Goal: Book appointment/travel/reservation

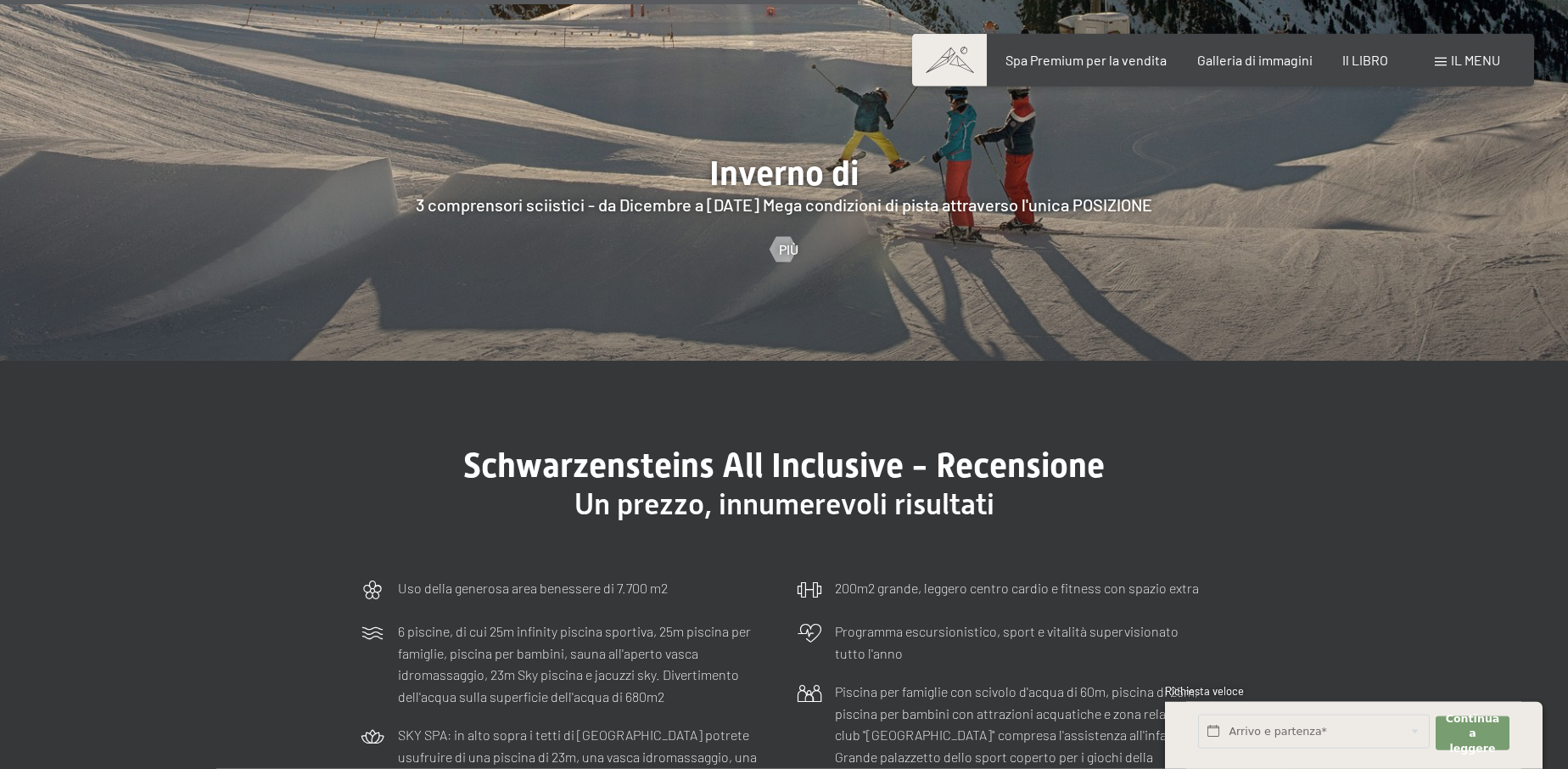
scroll to position [4589, 0]
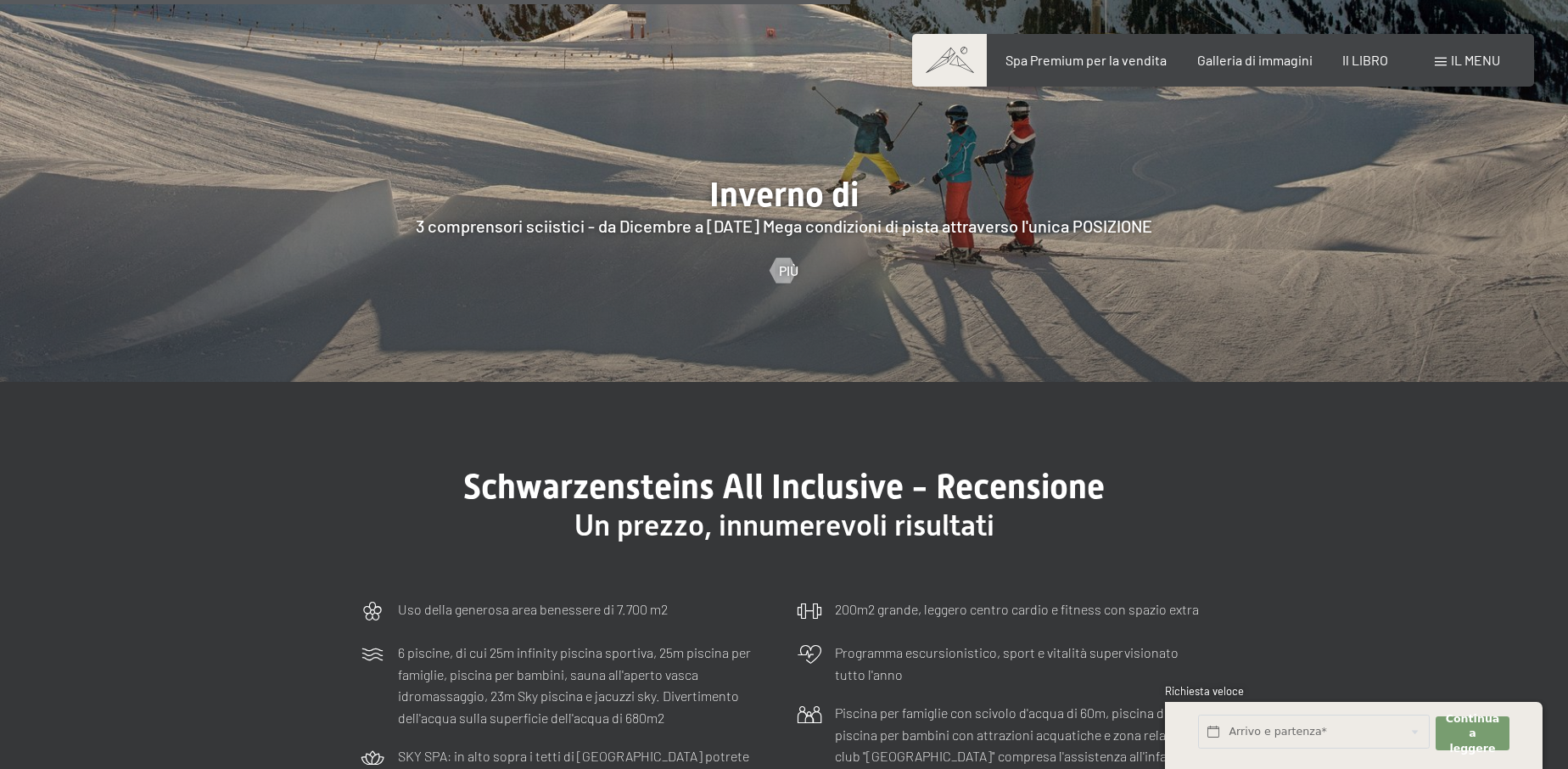
click at [1459, 61] on span "Il menu" at bounding box center [1476, 60] width 49 height 16
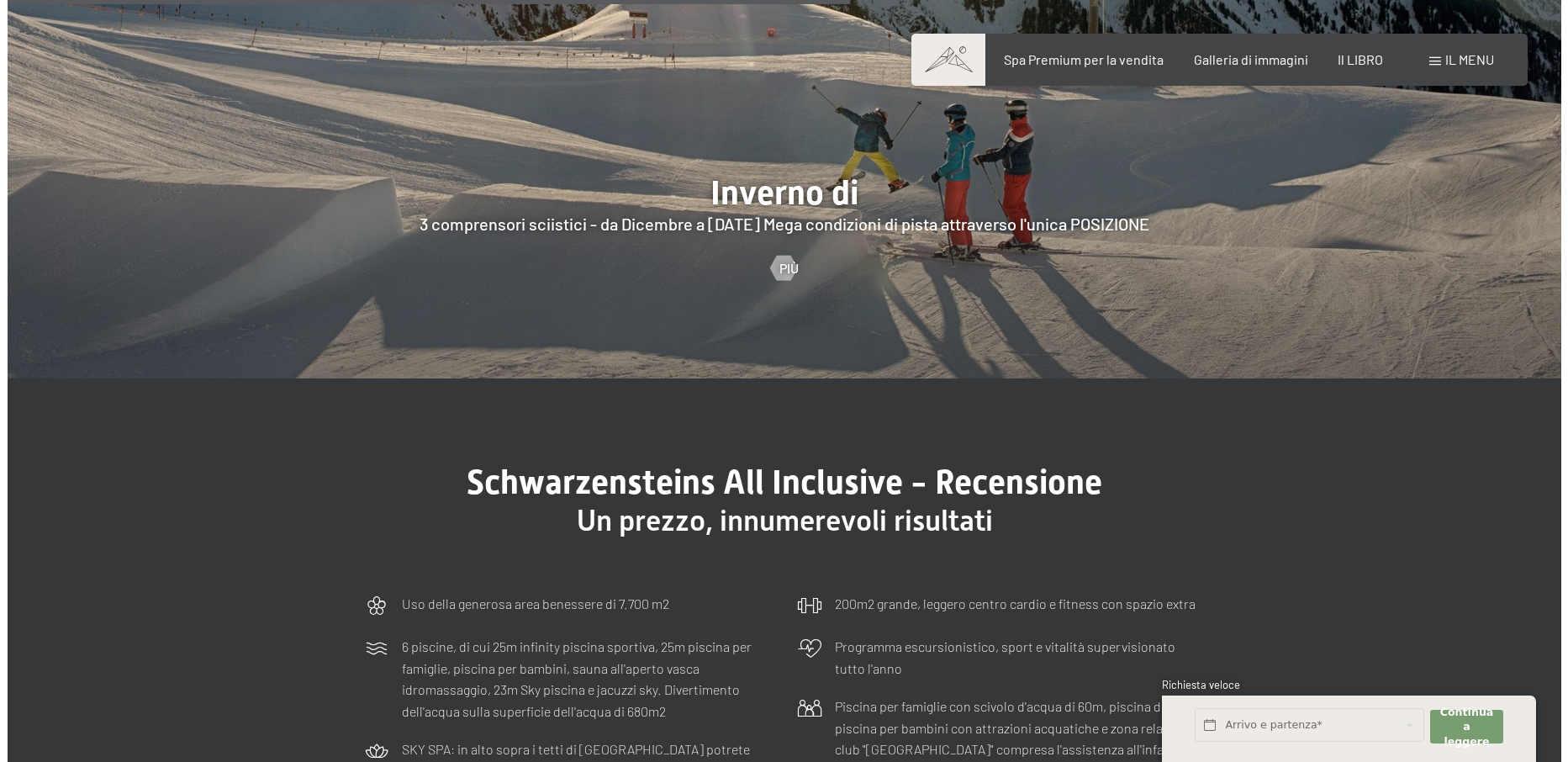
scroll to position [4572, 0]
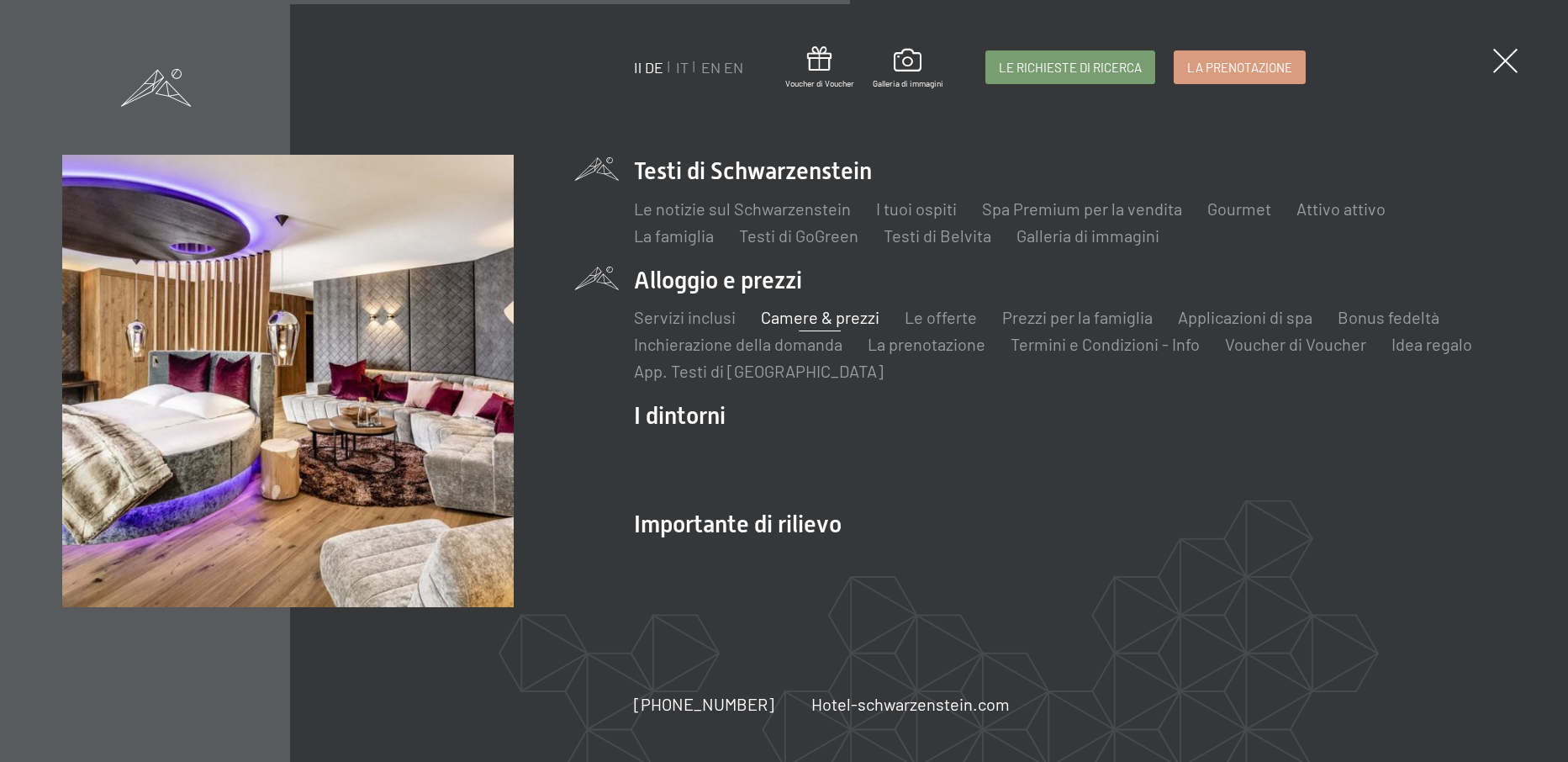
click at [826, 314] on link "Camere & prezzi" at bounding box center [820, 316] width 119 height 20
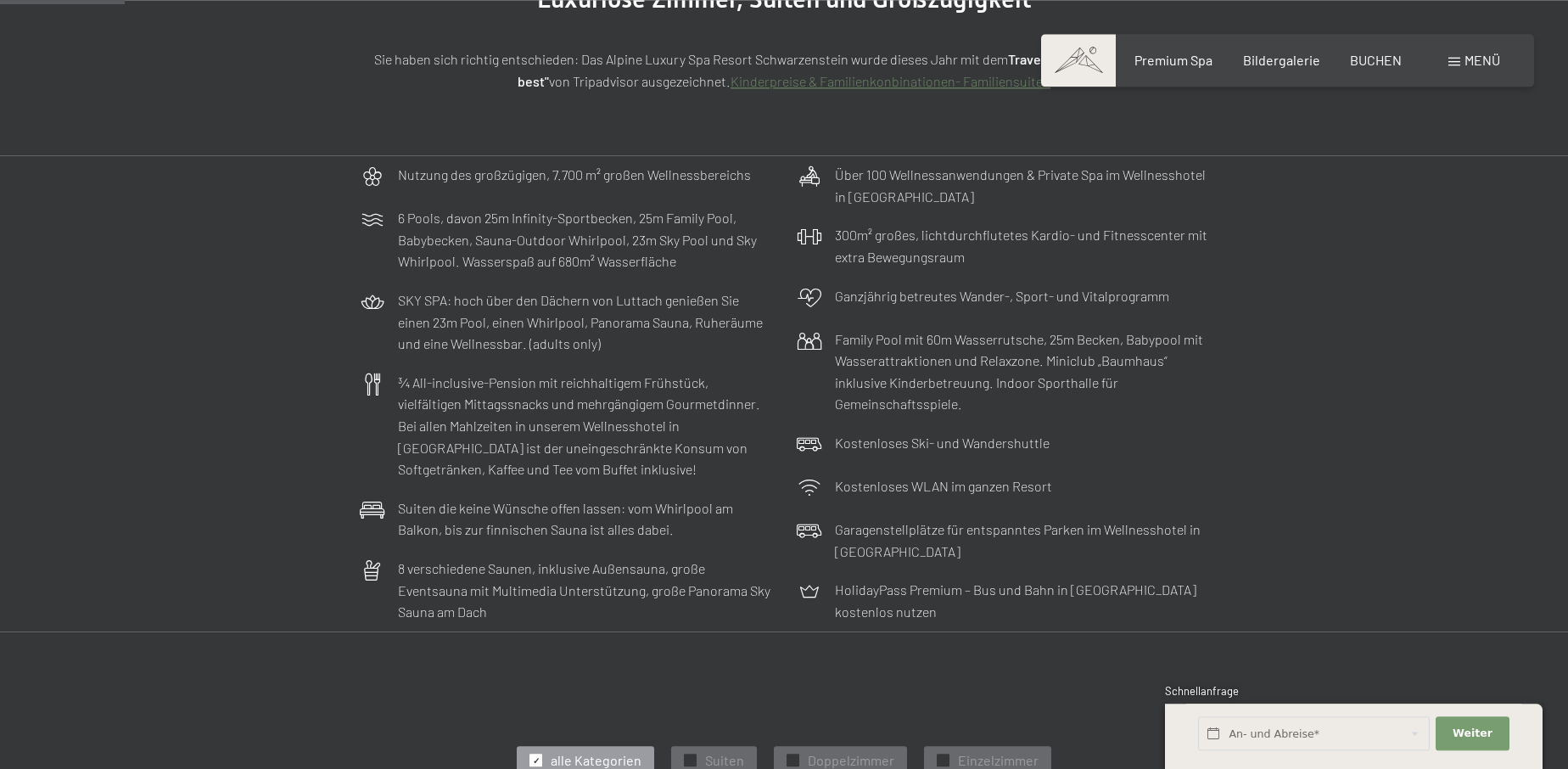
scroll to position [173, 0]
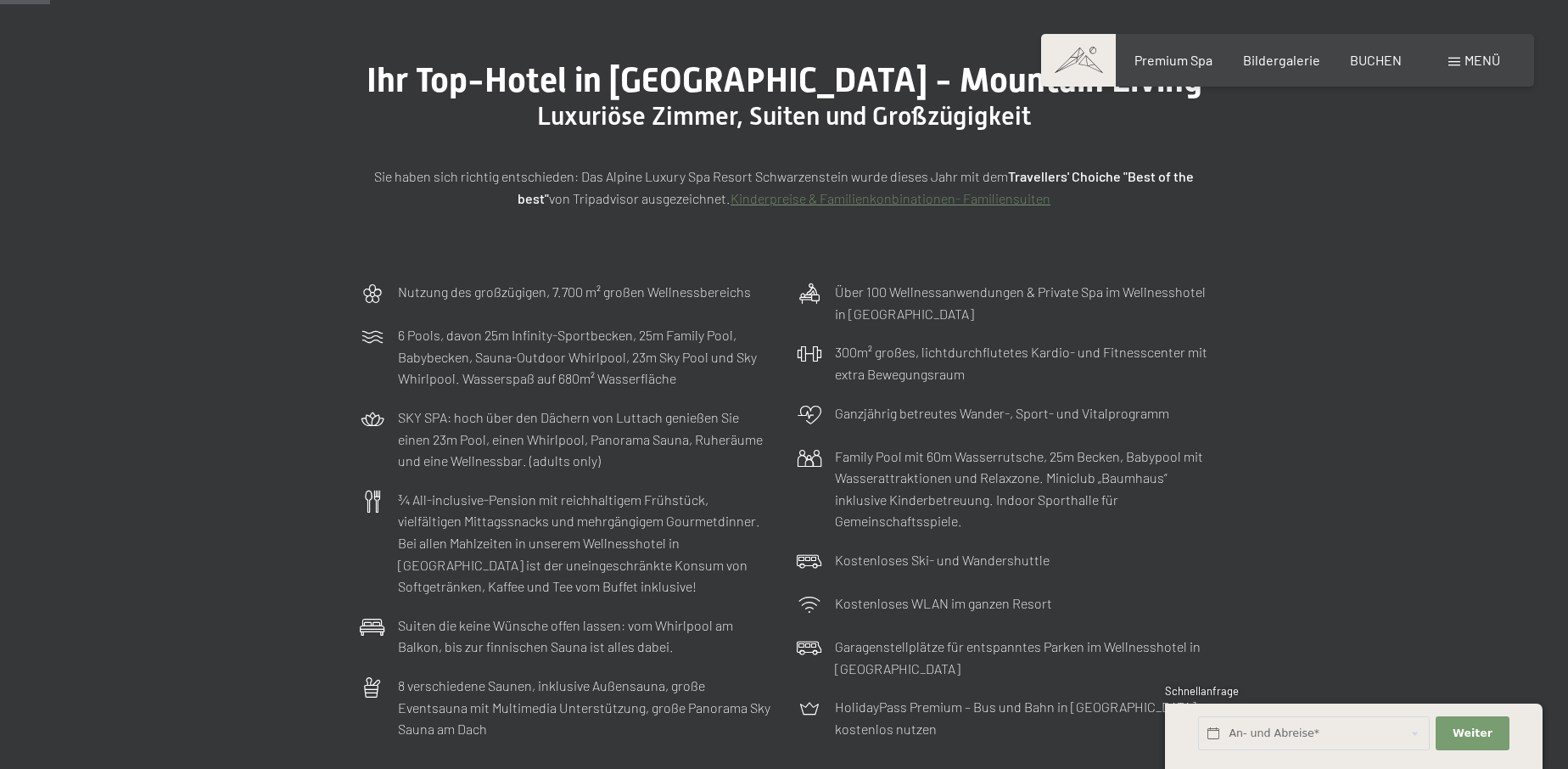
click at [1489, 63] on span "Menü" at bounding box center [1482, 60] width 36 height 16
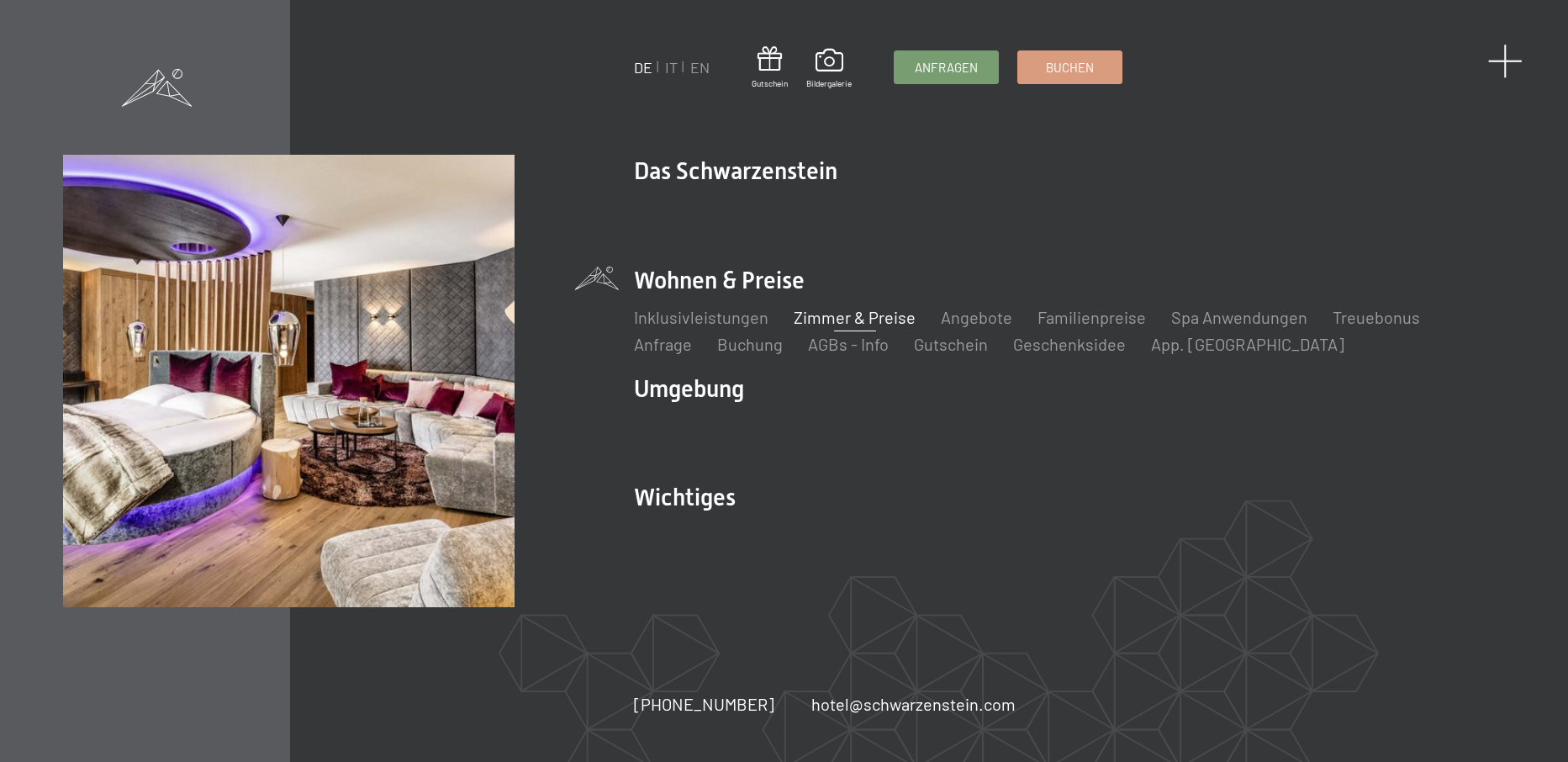
click at [1504, 60] on span at bounding box center [1506, 61] width 35 height 35
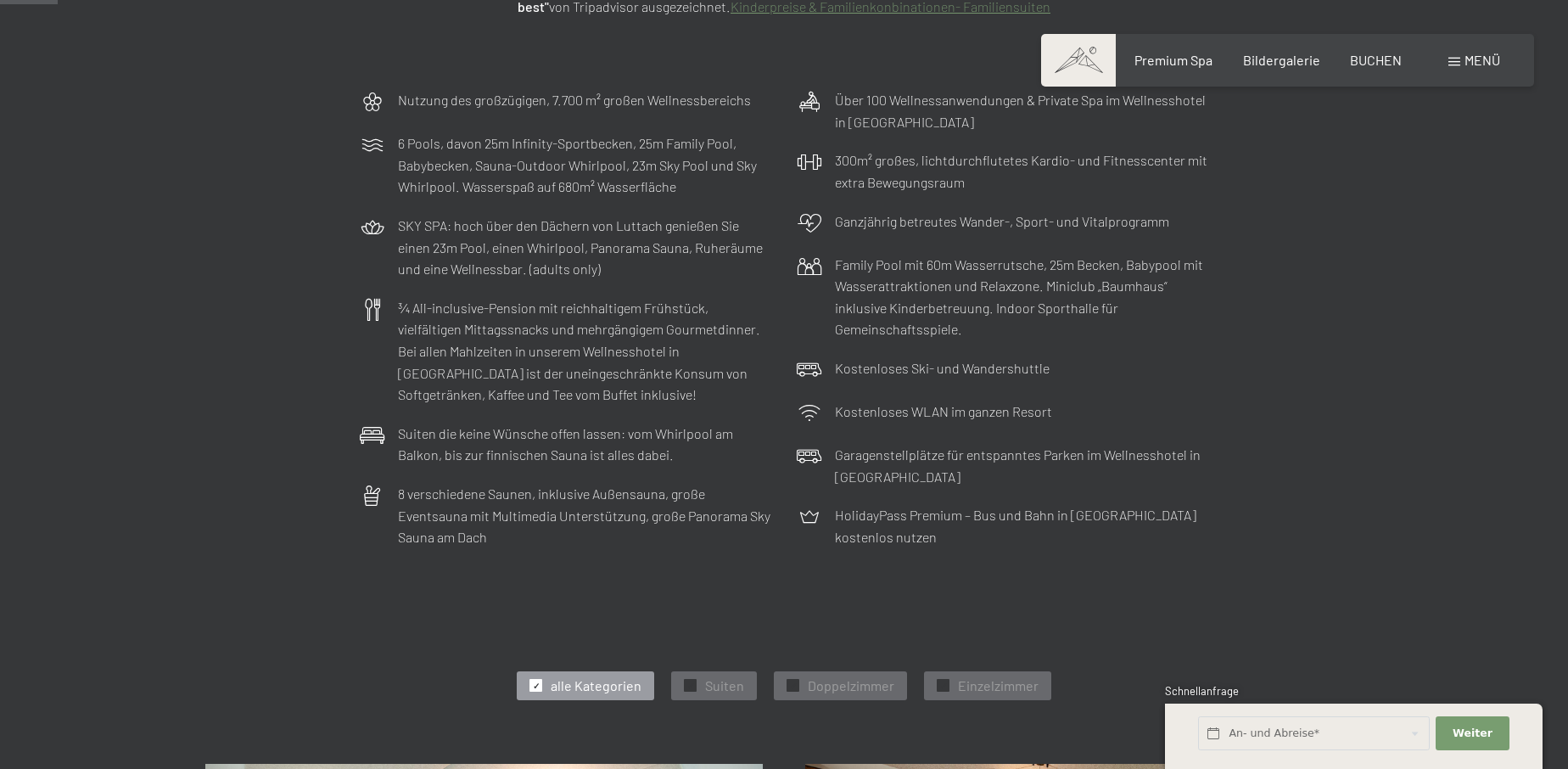
scroll to position [519, 0]
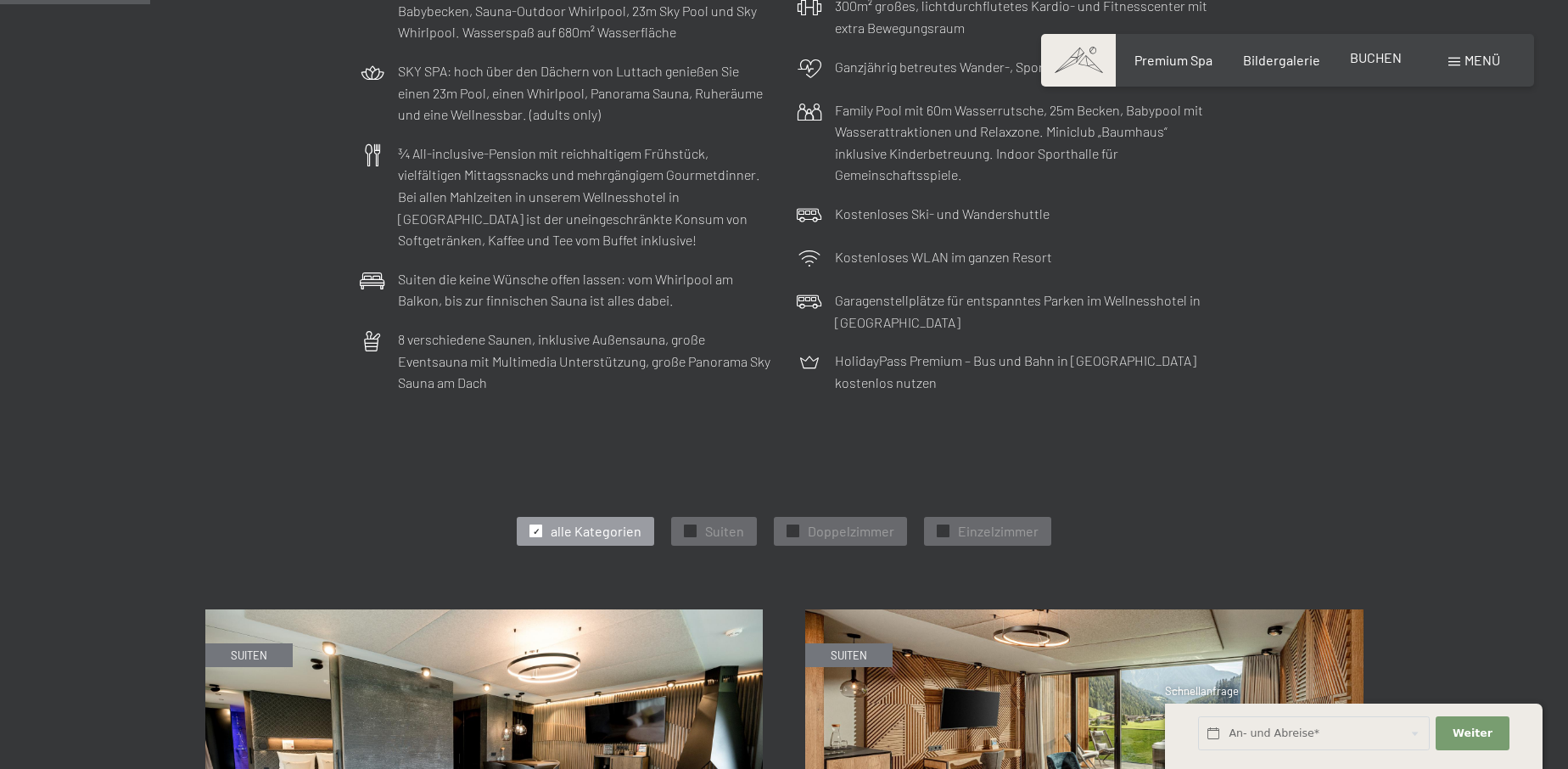
click at [1397, 60] on span "BUCHEN" at bounding box center [1375, 57] width 52 height 16
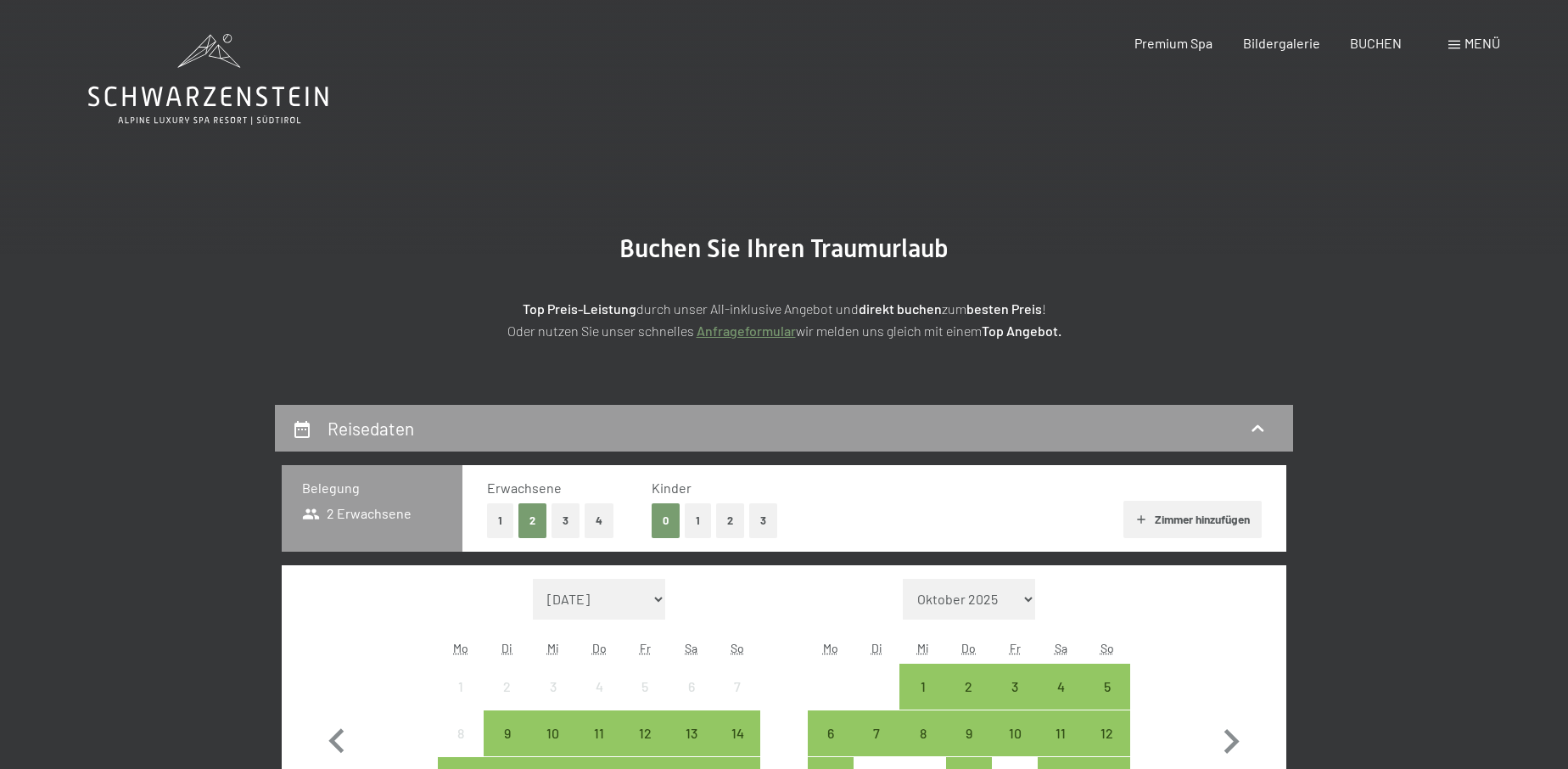
click at [1446, 47] on div "Buchen Anfragen Premium Spa Bildergalerie BUCHEN Menü DE IT EN Gutschein Bilder…" at bounding box center [1287, 43] width 425 height 18
click at [1455, 47] on span at bounding box center [1455, 45] width 12 height 9
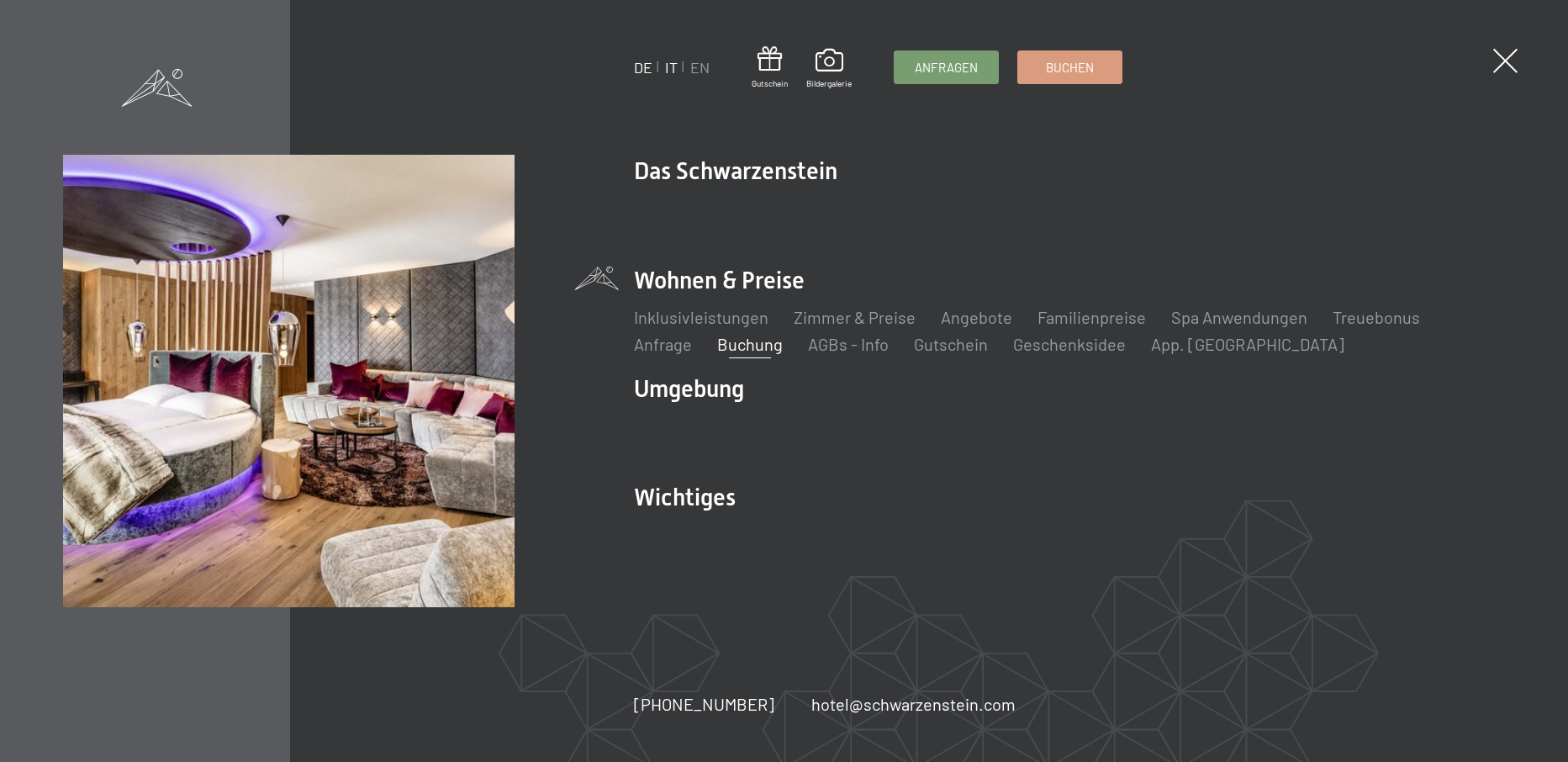
click at [669, 65] on link "IT" at bounding box center [671, 67] width 12 height 18
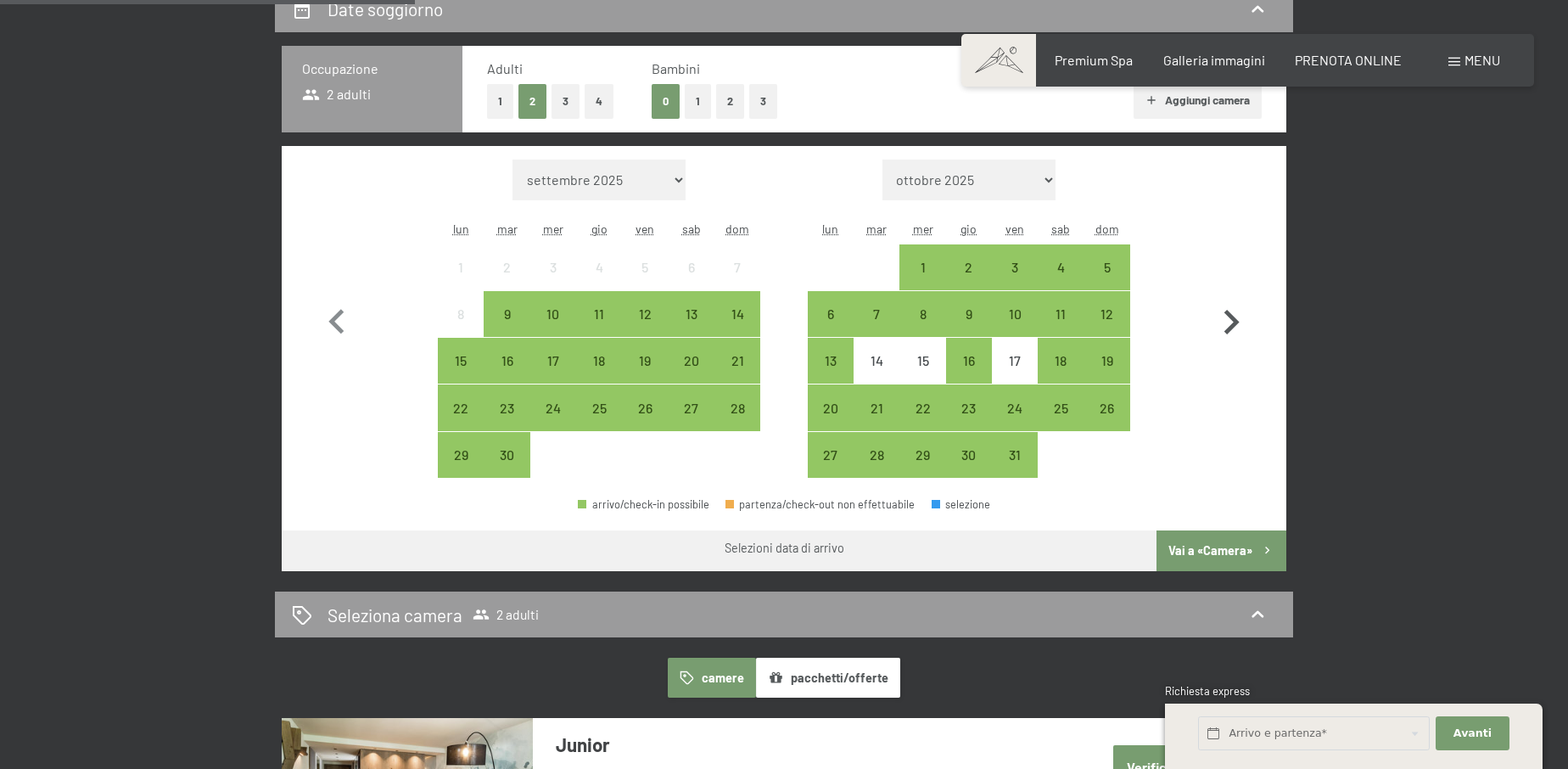
scroll to position [433, 0]
click at [1231, 327] on icon "button" at bounding box center [1231, 322] width 15 height 25
select select "2025-10-01"
select select "2025-11-01"
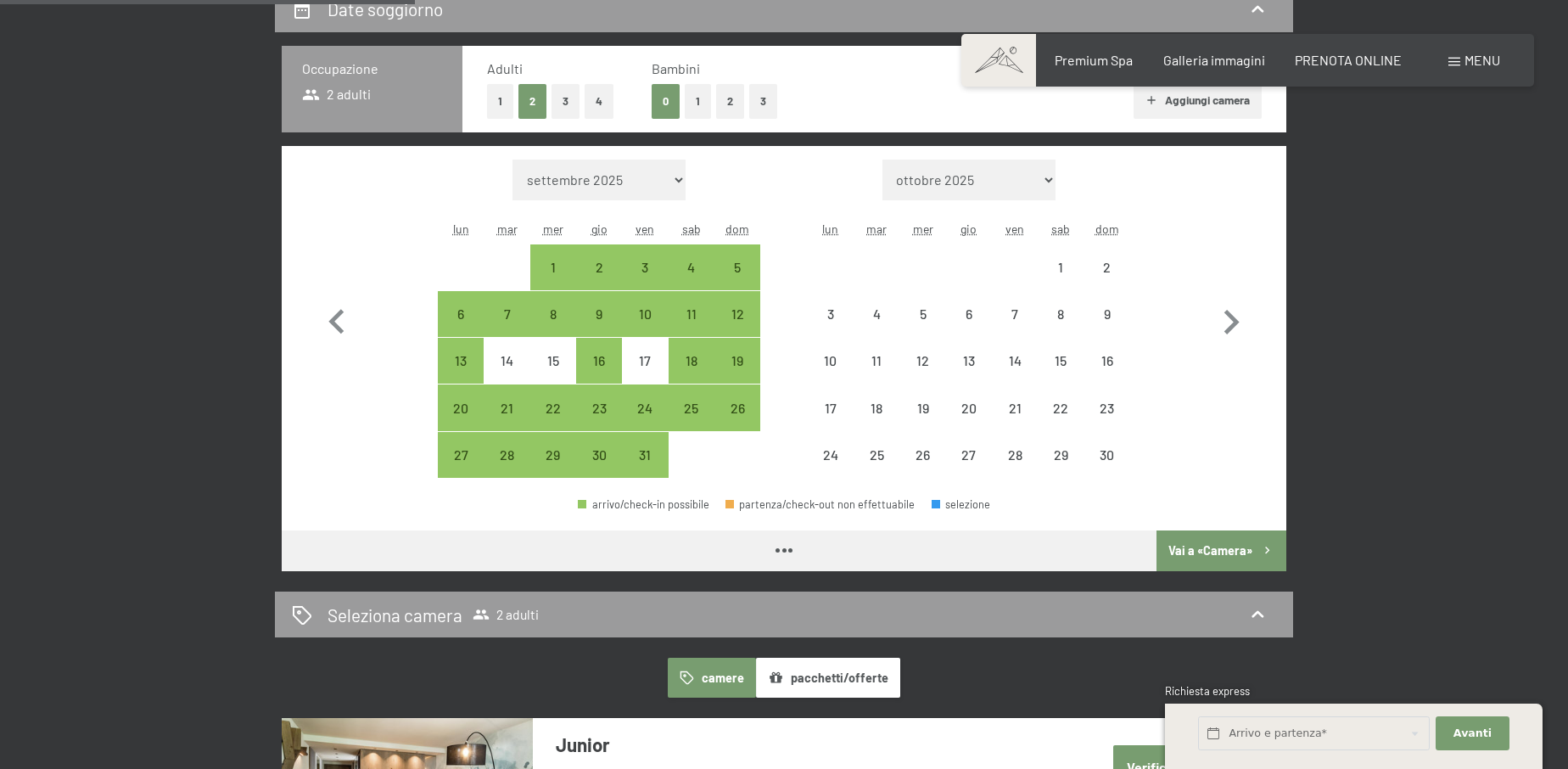
select select "2025-10-01"
select select "2025-11-01"
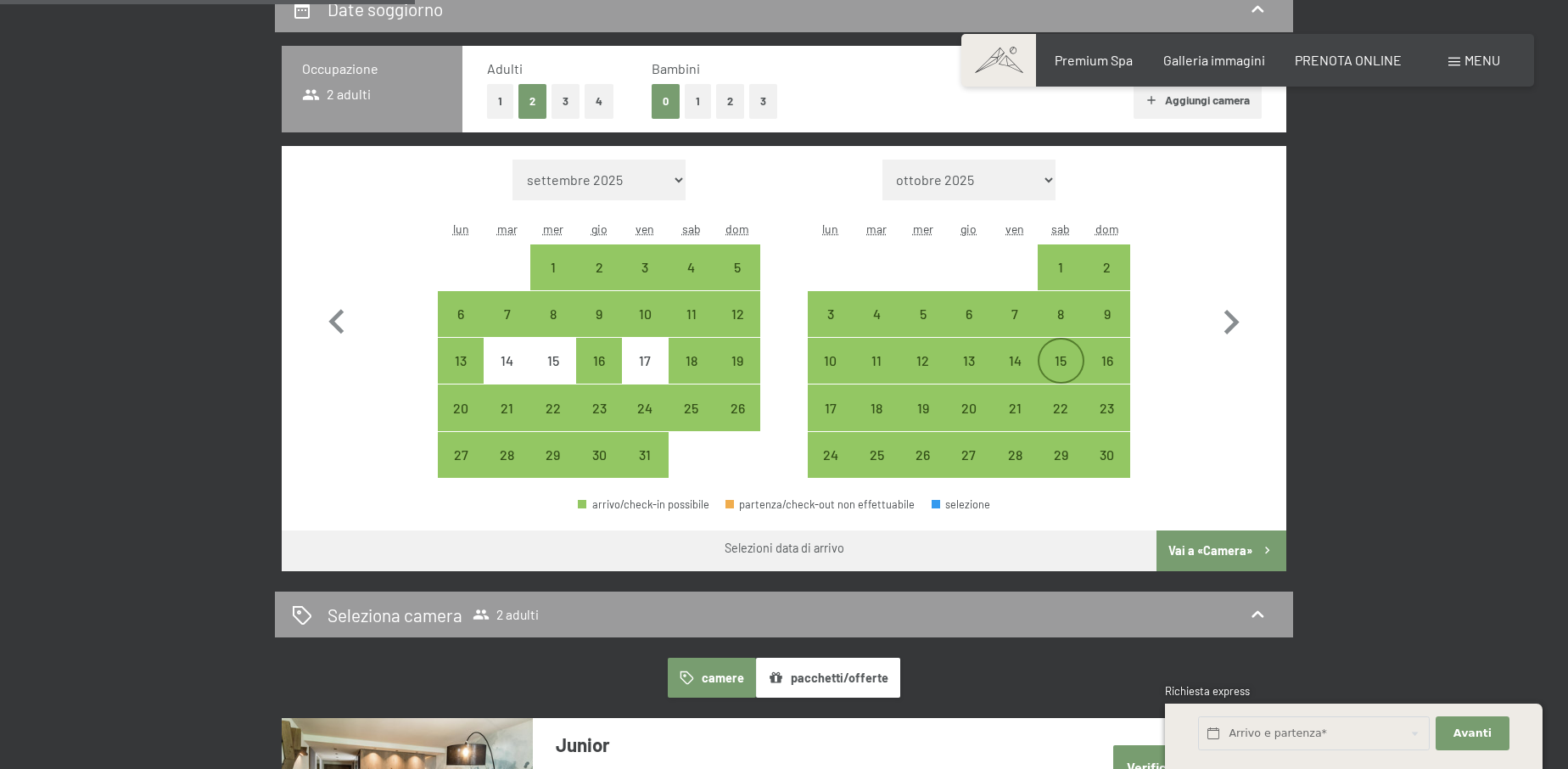
click at [1047, 357] on div "15" at bounding box center [1061, 375] width 42 height 42
select select "2025-10-01"
select select "2025-11-01"
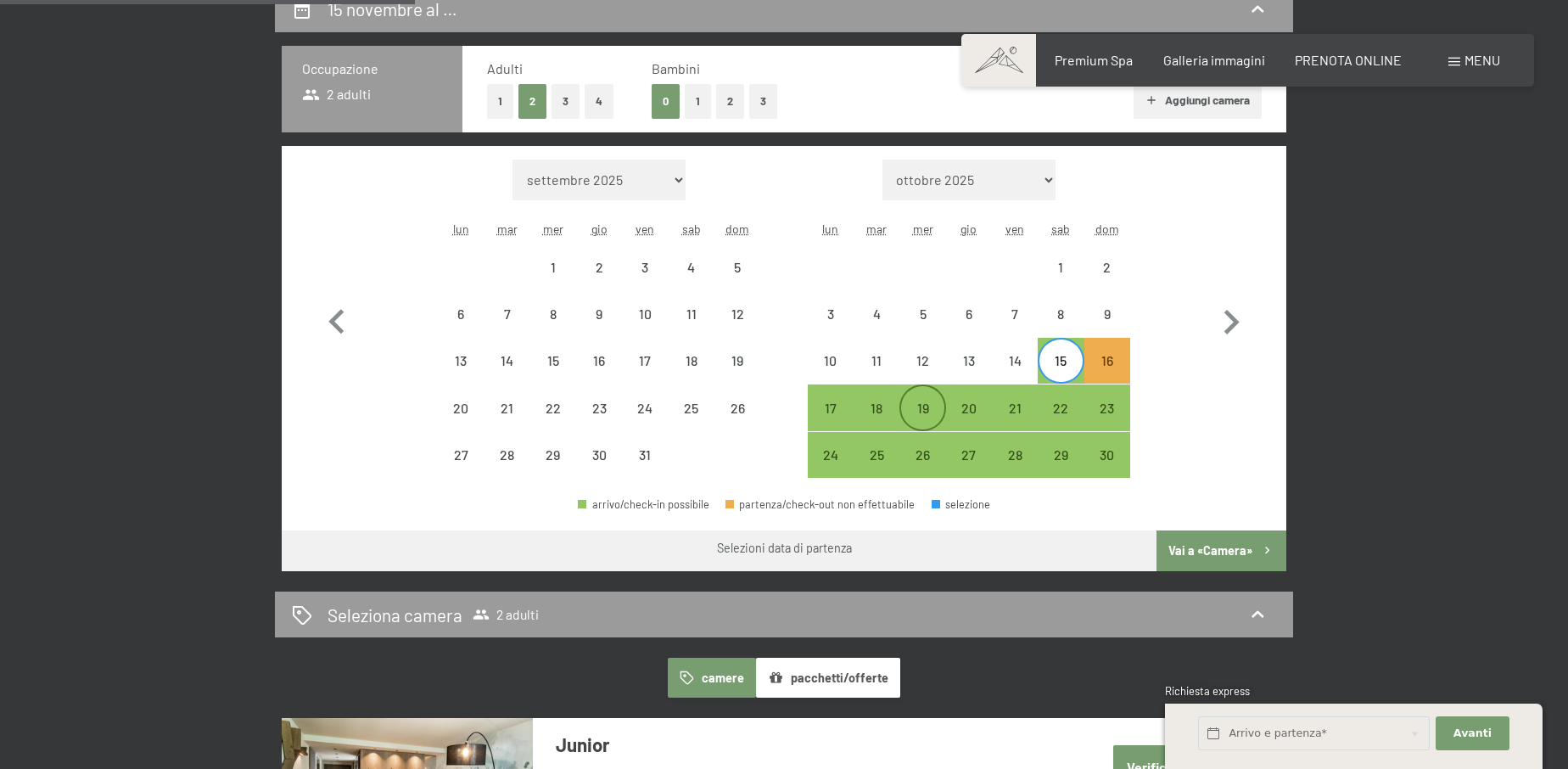
click at [914, 405] on div "19" at bounding box center [923, 422] width 42 height 42
select select "2025-10-01"
select select "2025-11-01"
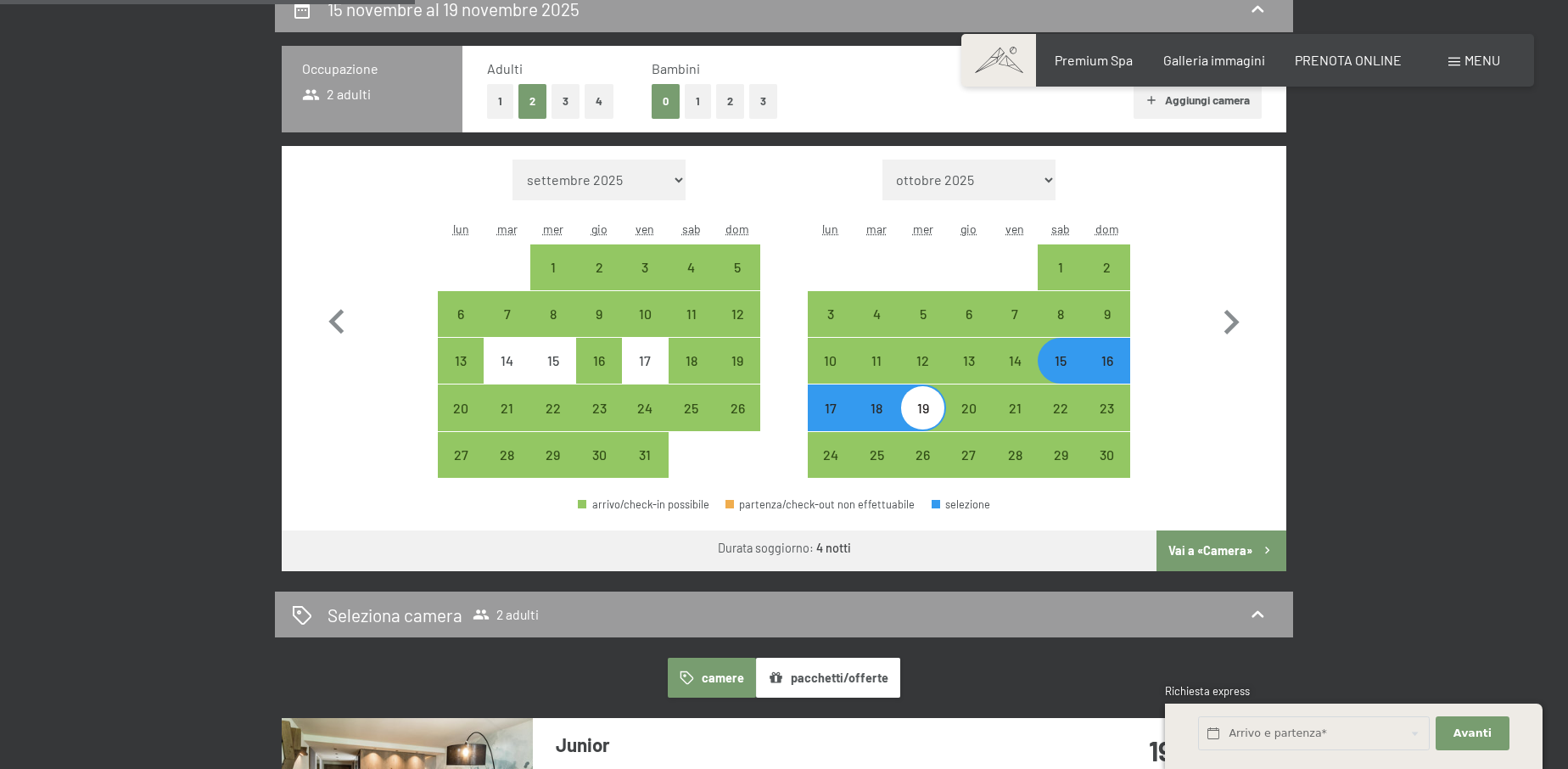
click at [1224, 545] on button "Vai a «Camera»" at bounding box center [1222, 551] width 130 height 40
select select "2025-10-01"
select select "2025-11-01"
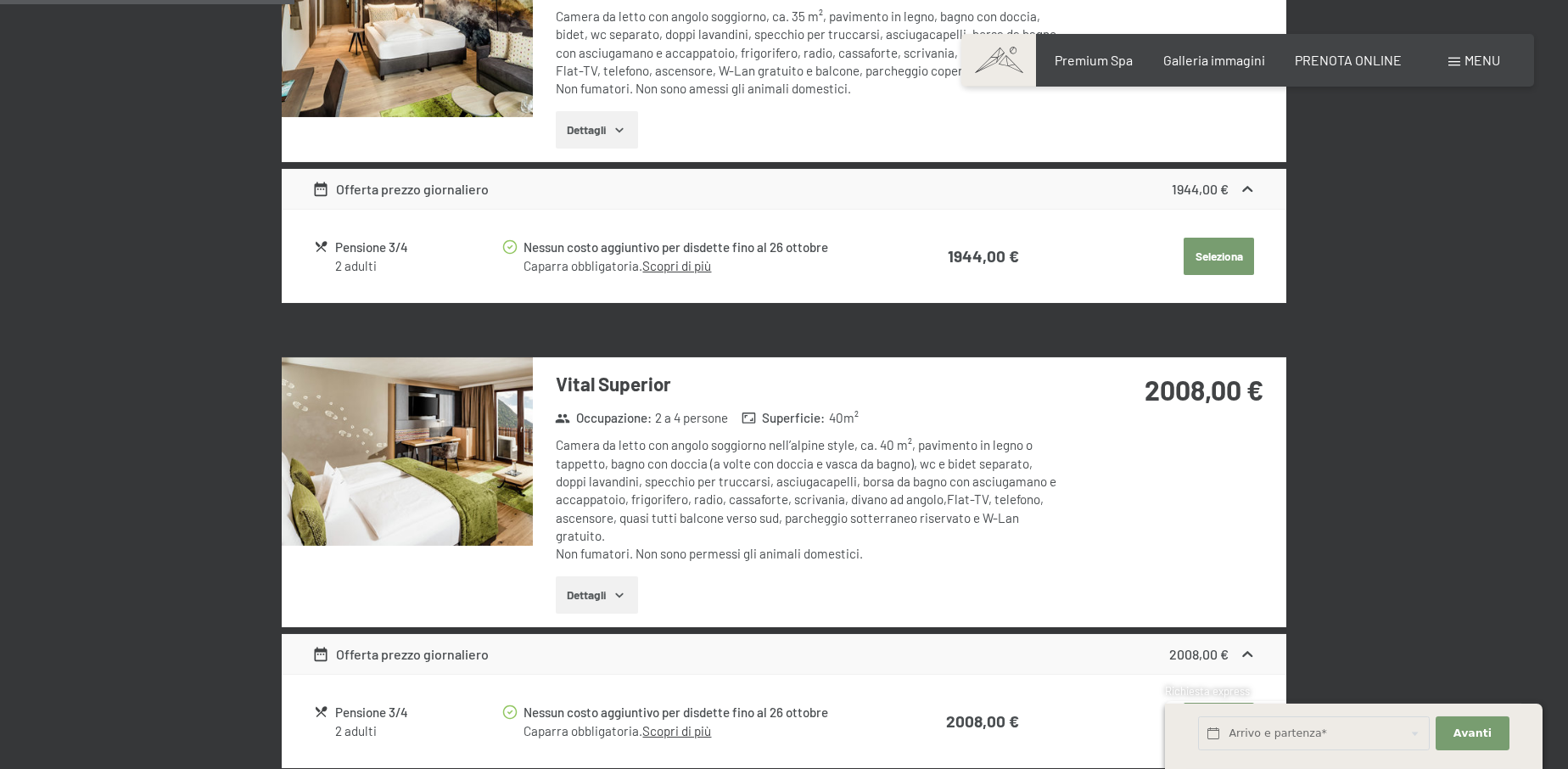
scroll to position [505, 0]
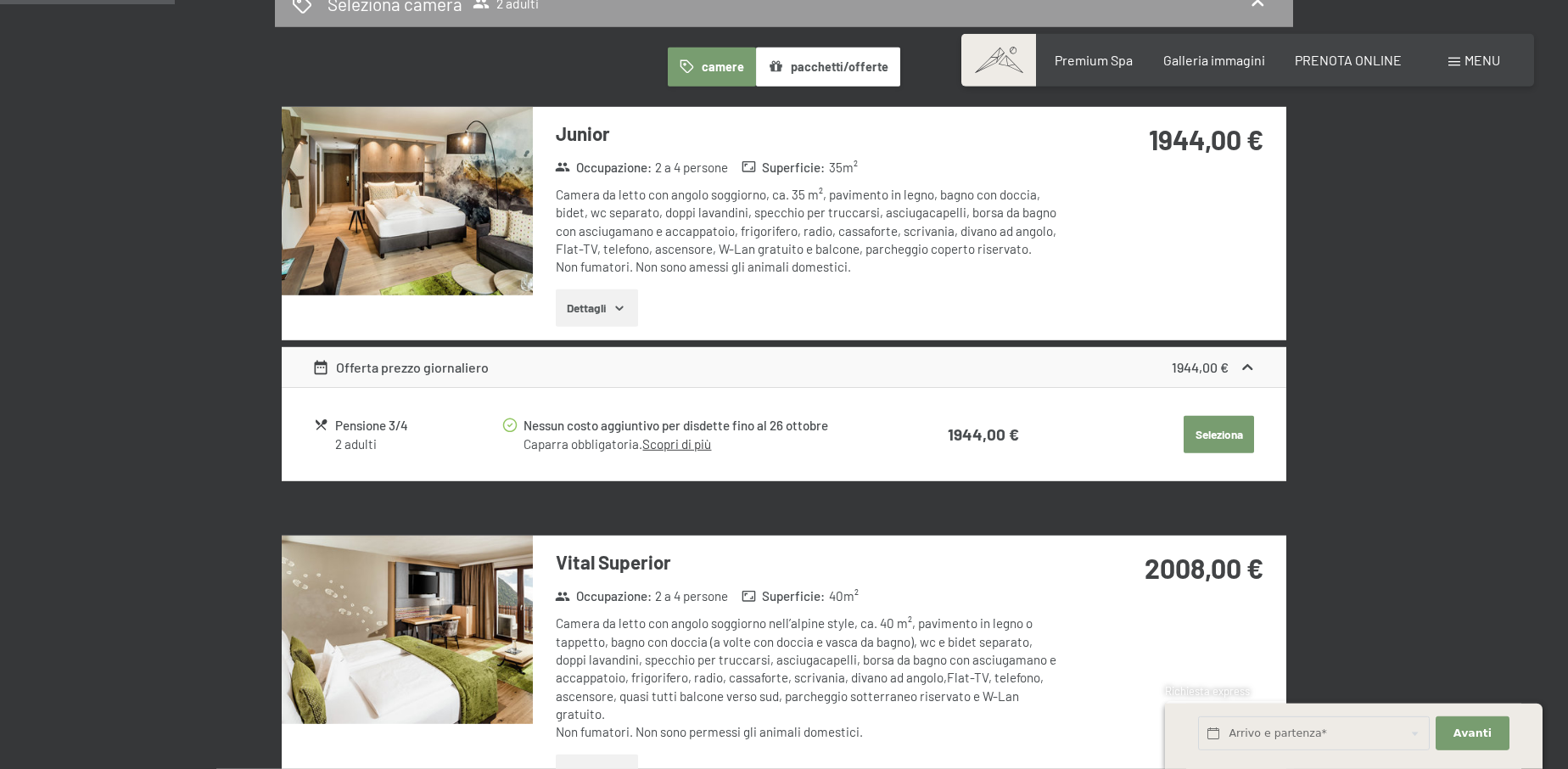
click at [608, 307] on button "Dettagli" at bounding box center [597, 308] width 83 height 37
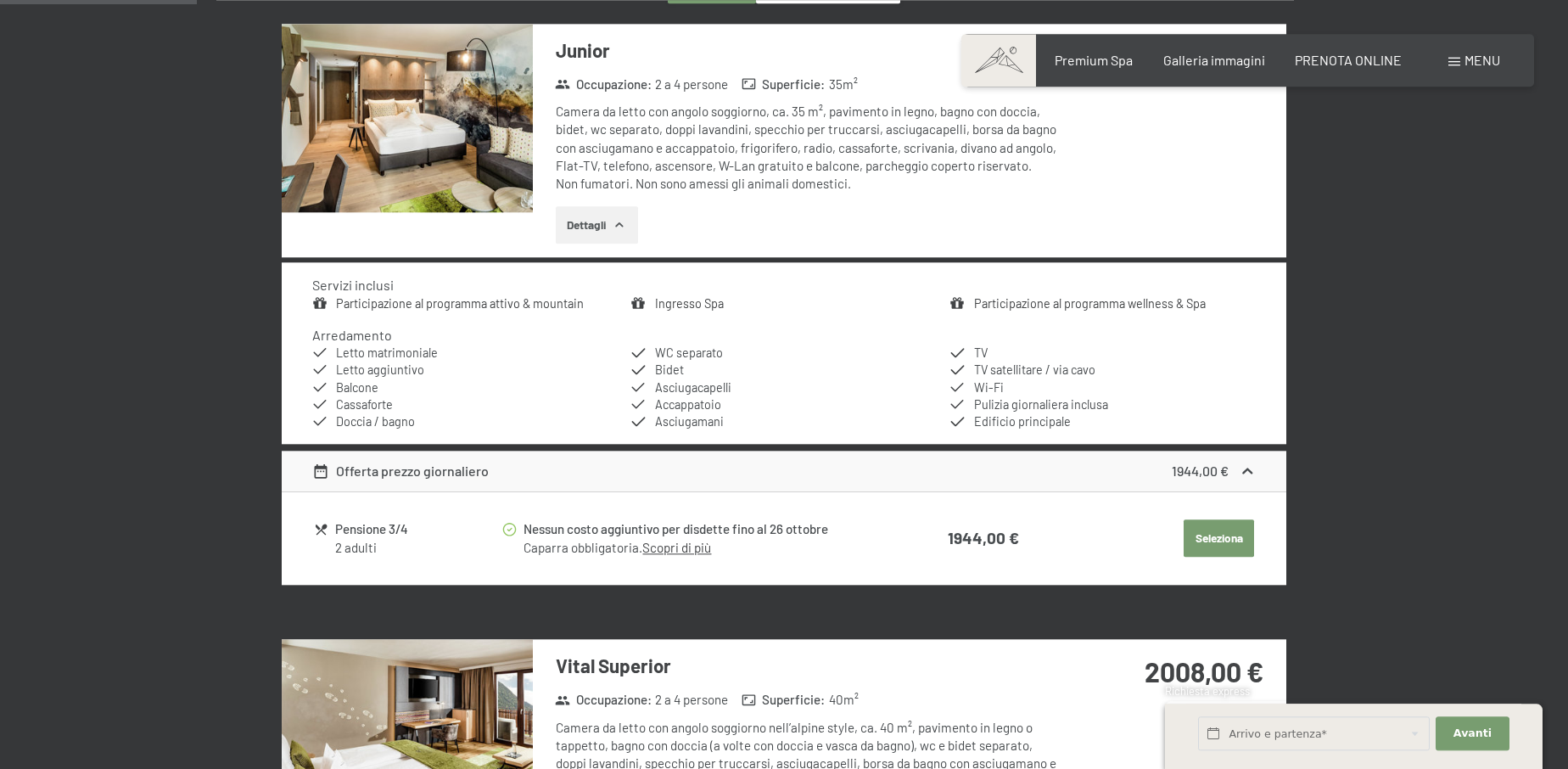
scroll to position [591, 0]
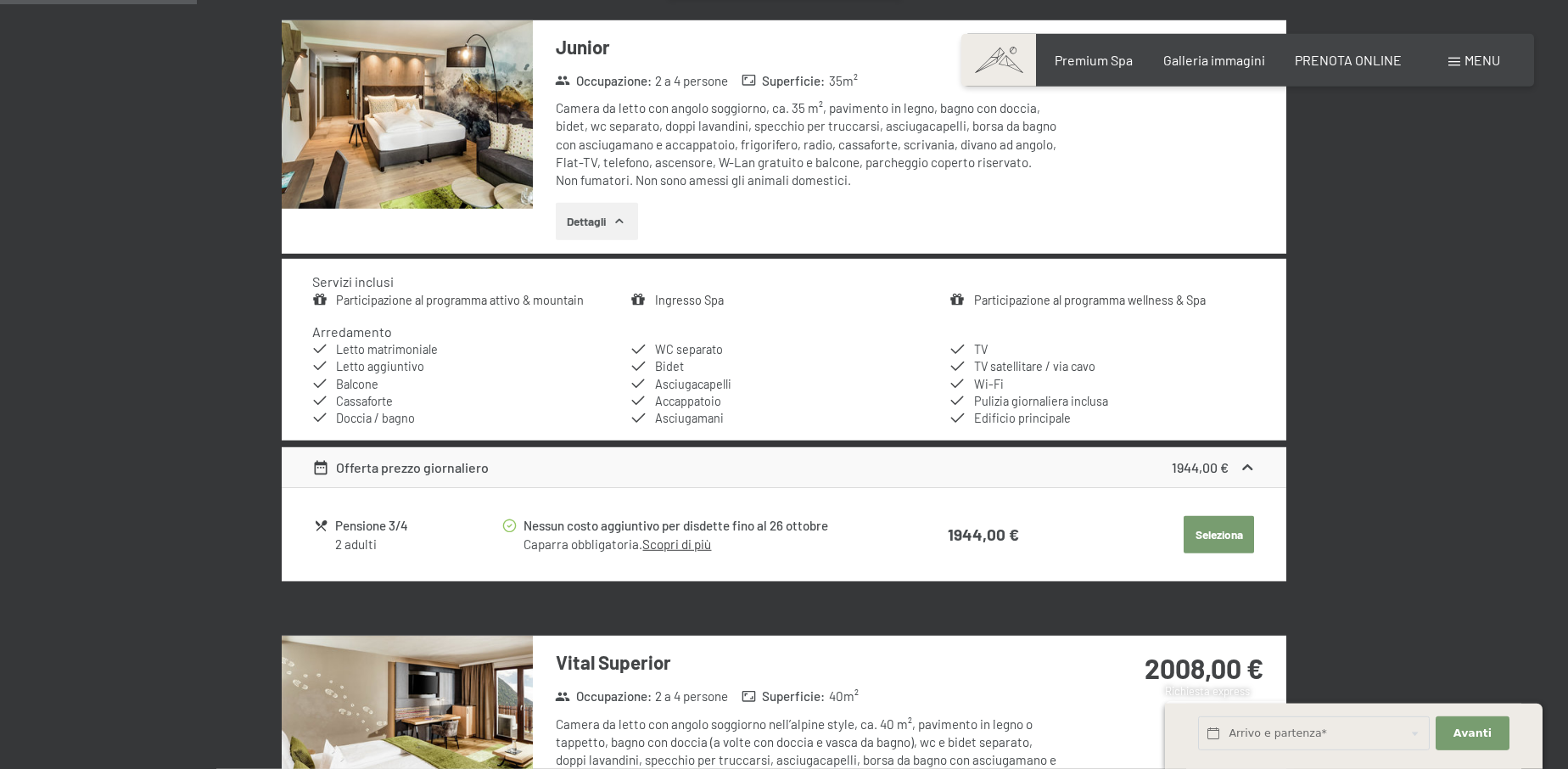
click at [1226, 536] on button "Seleziona" at bounding box center [1219, 535] width 70 height 37
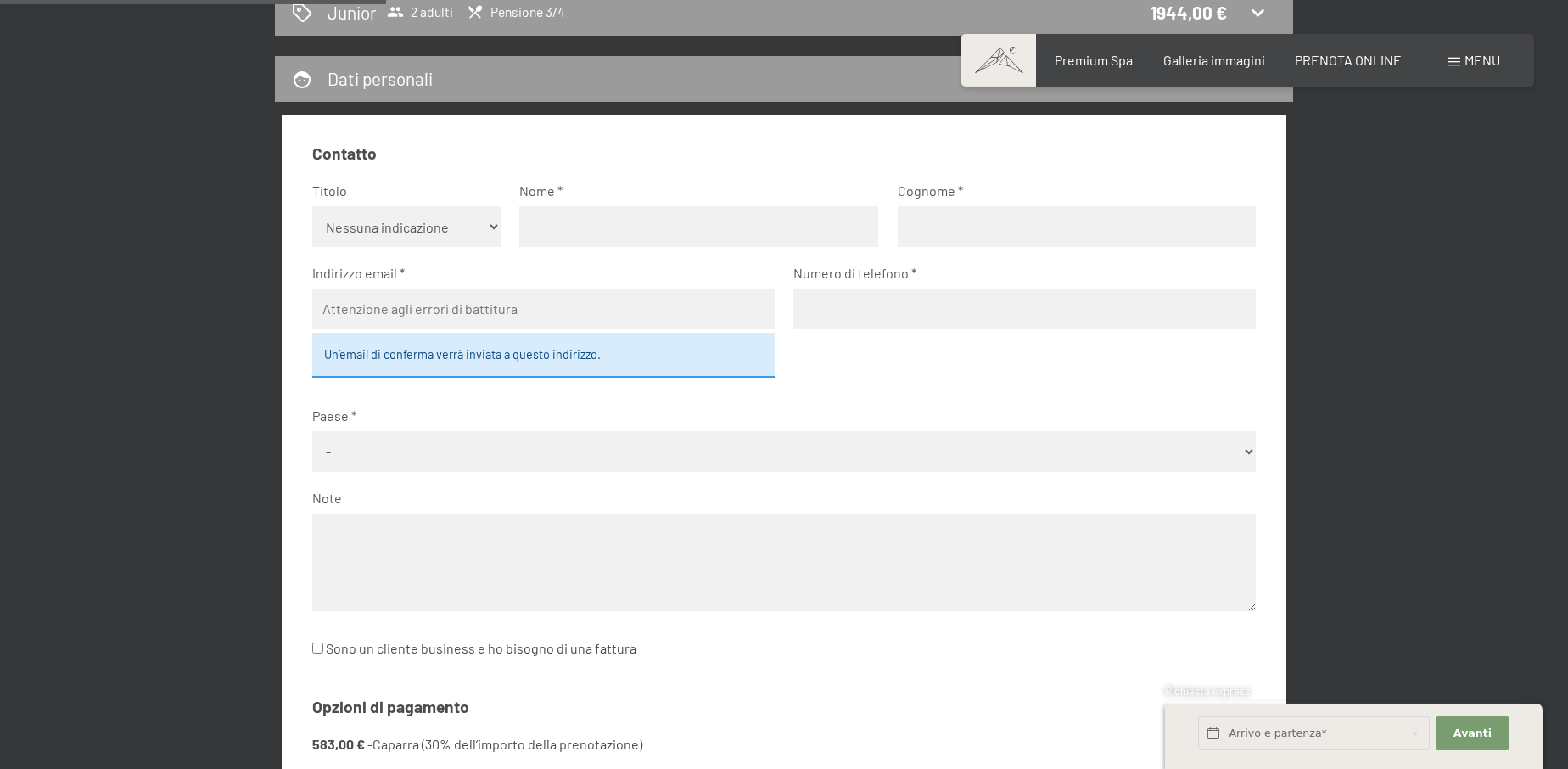
scroll to position [457, 0]
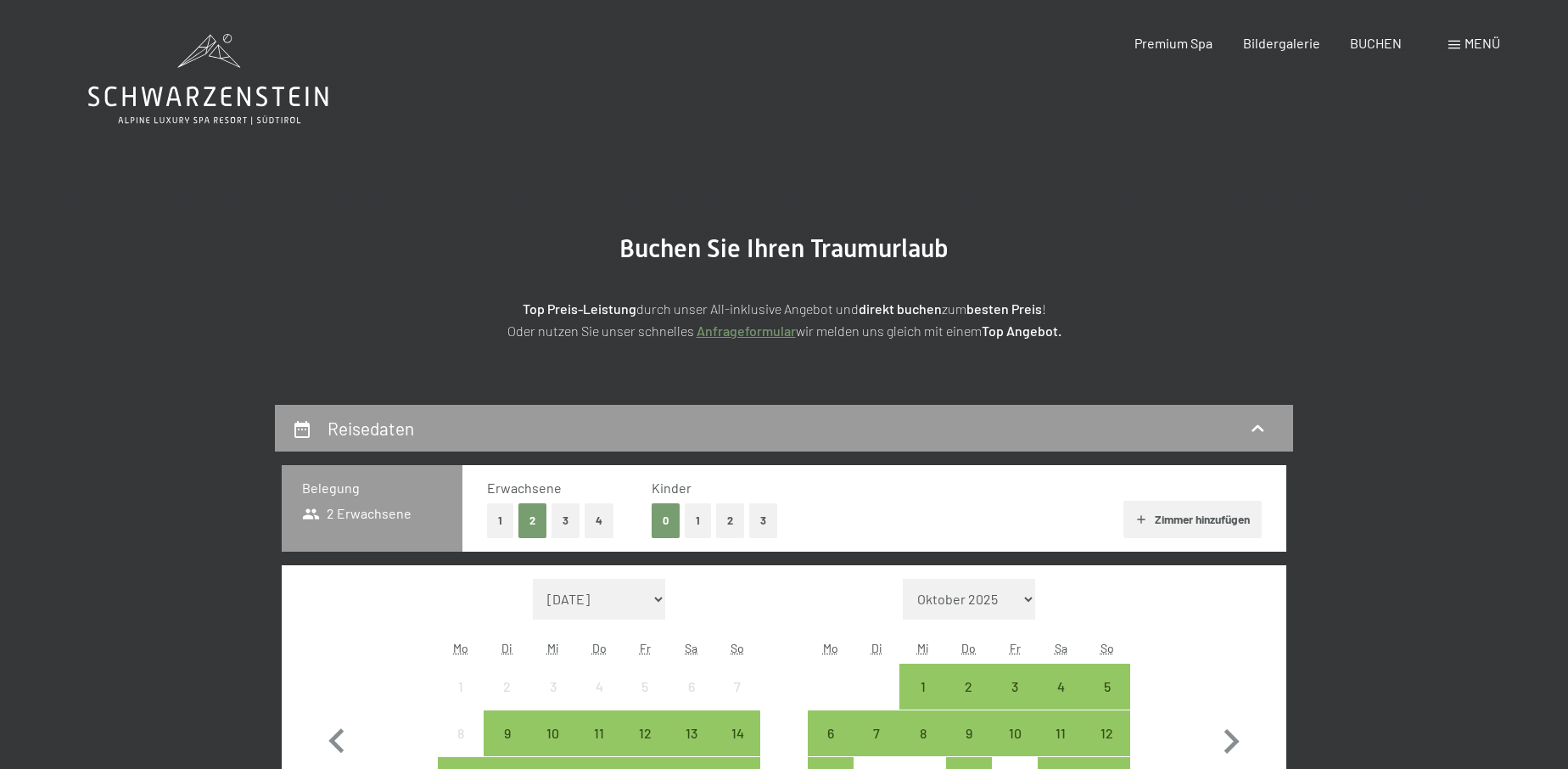
click at [1458, 48] on span at bounding box center [1455, 45] width 12 height 9
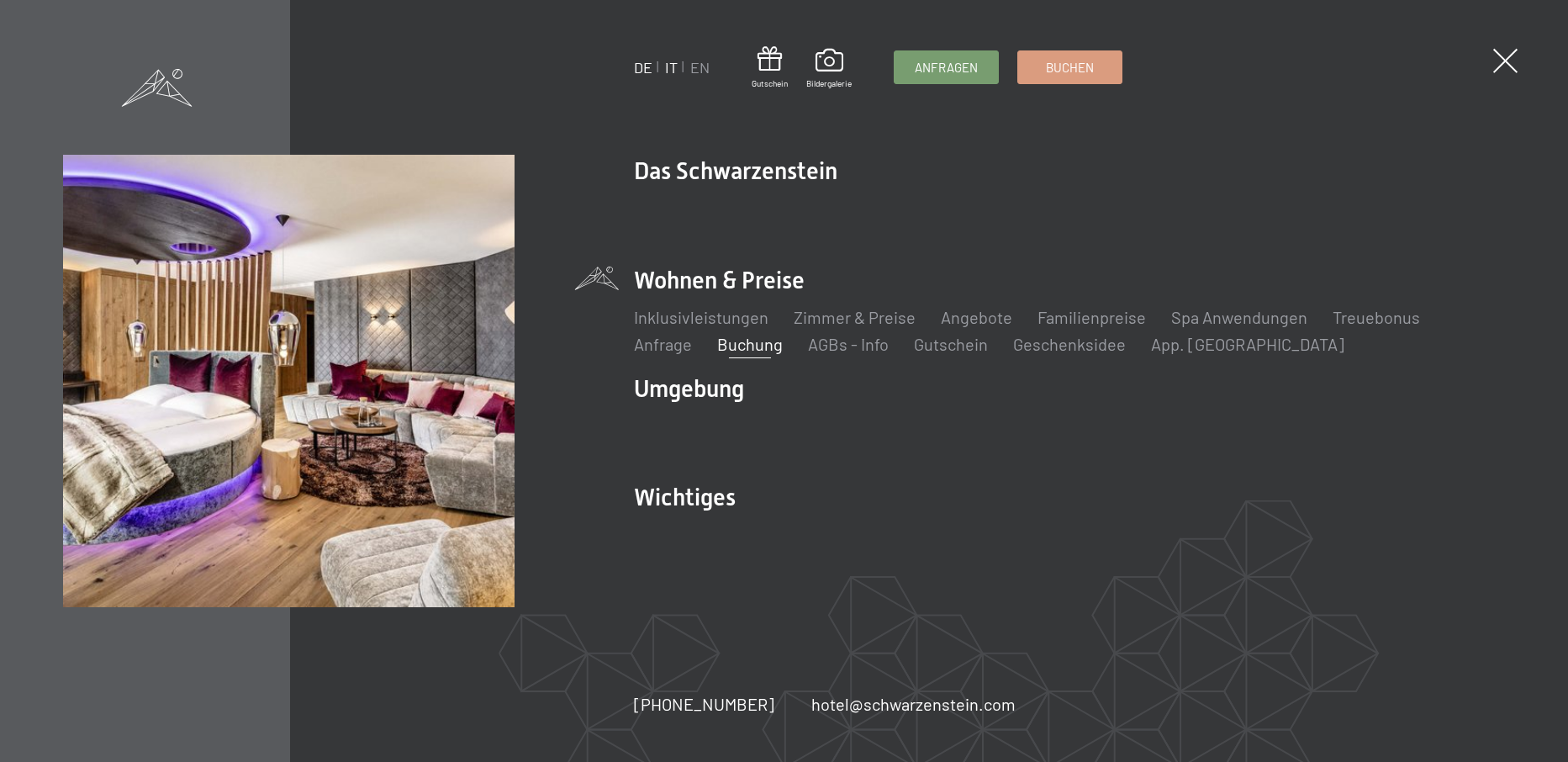
click at [672, 73] on link "IT" at bounding box center [671, 67] width 12 height 18
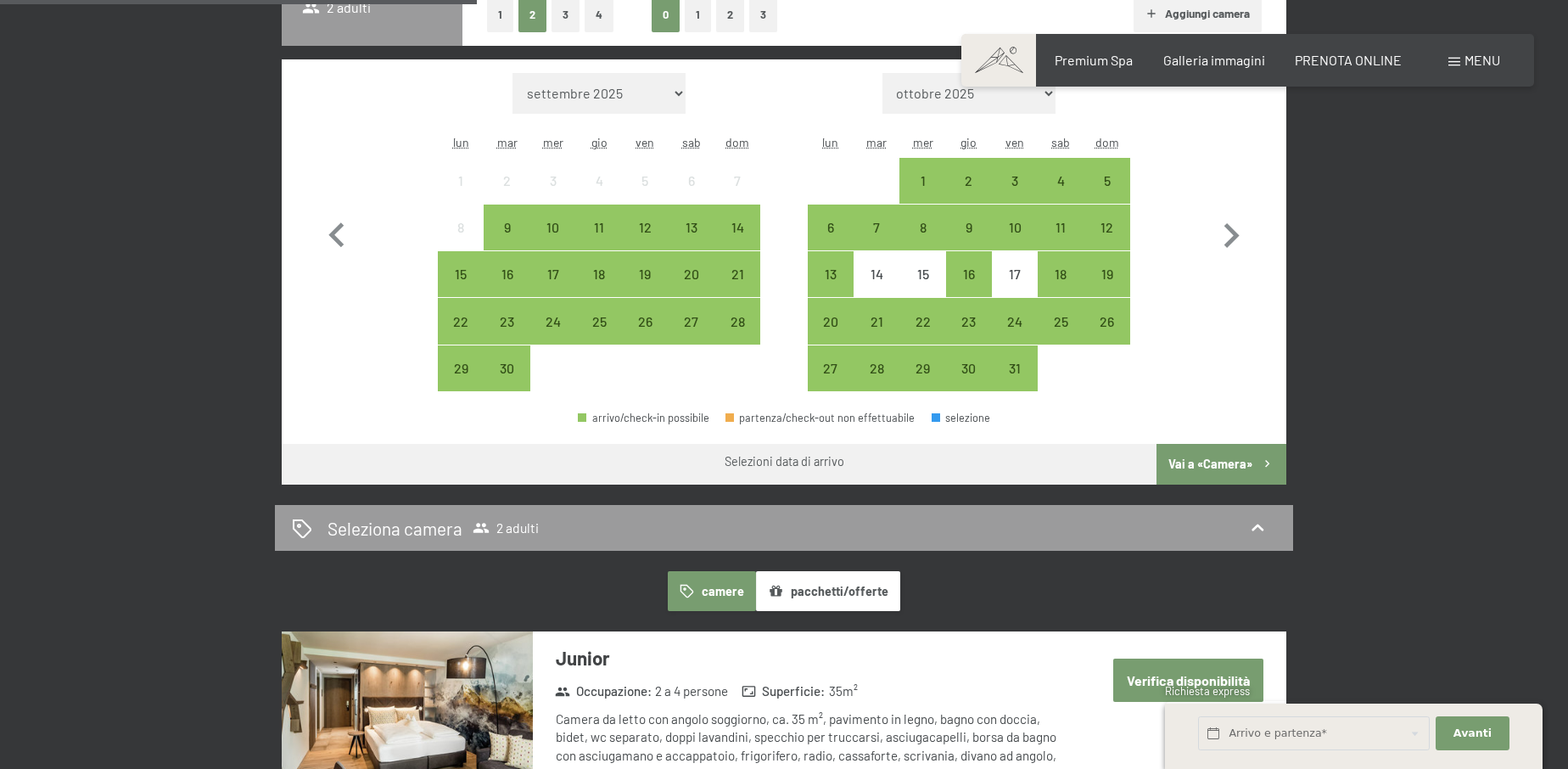
scroll to position [519, 0]
click at [1222, 234] on icon "button" at bounding box center [1231, 236] width 49 height 49
select select "[DATE]"
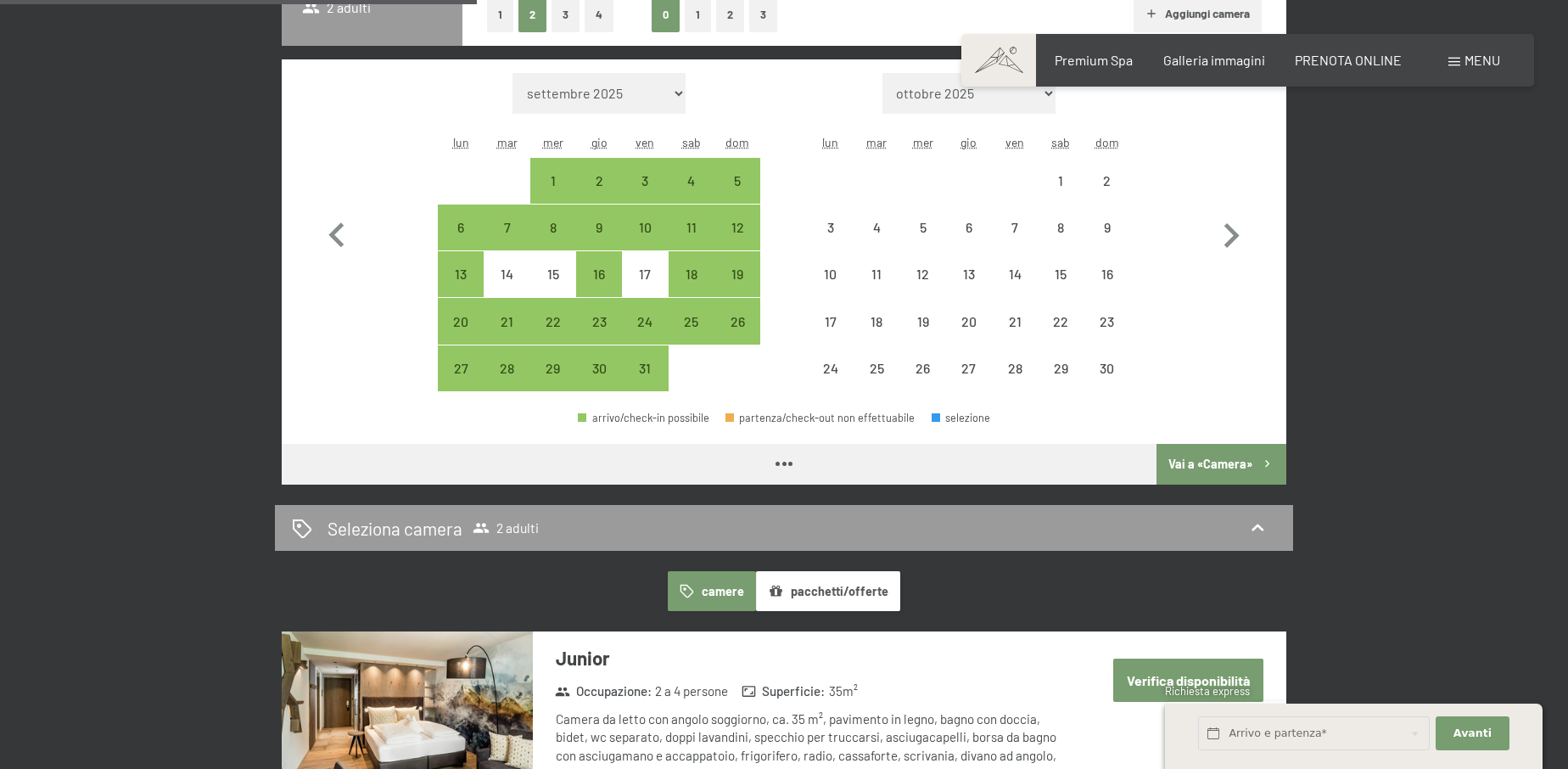
select select "[DATE]"
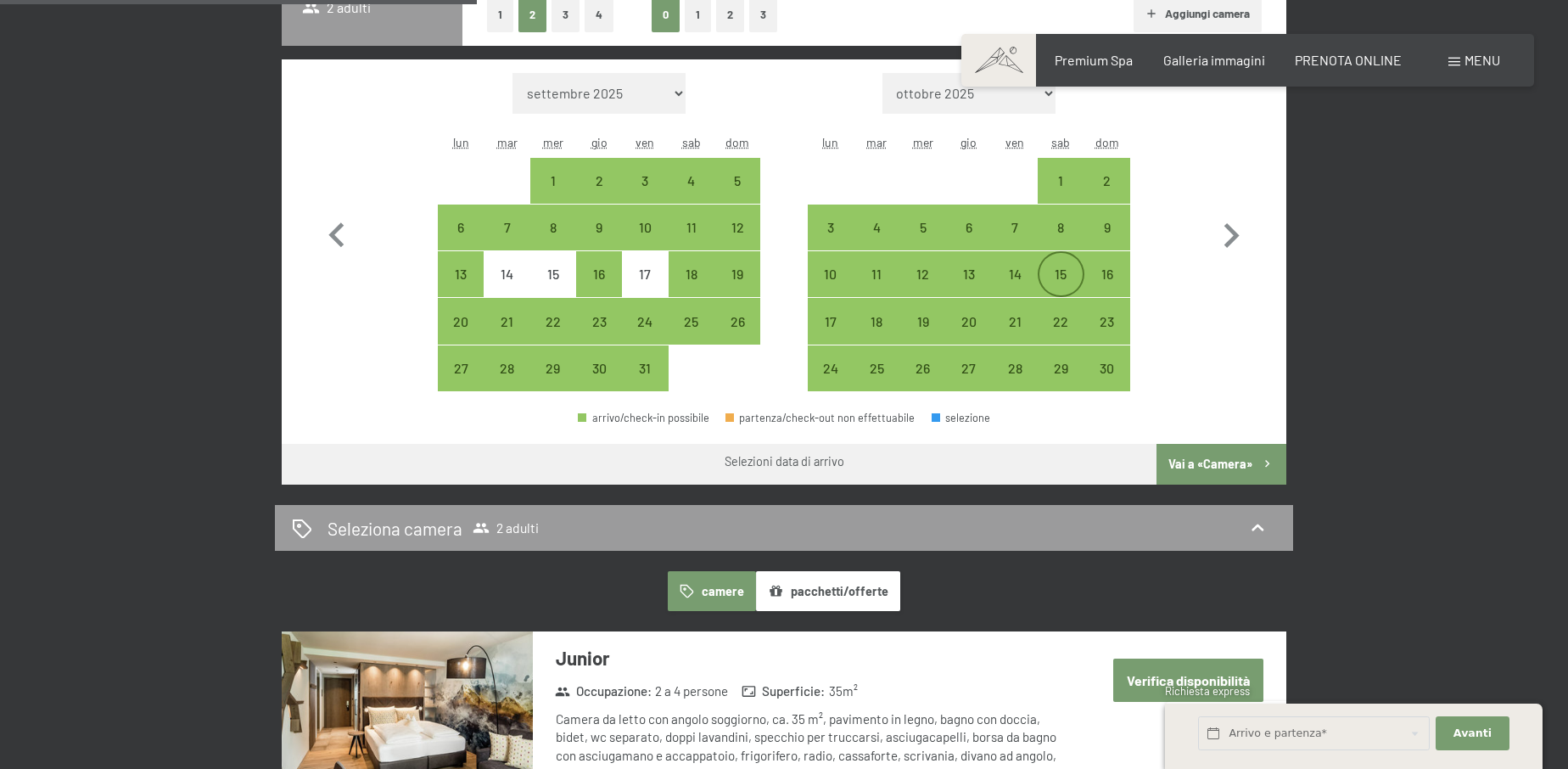
click at [1057, 284] on div "15" at bounding box center [1061, 289] width 42 height 42
select select "[DATE]"
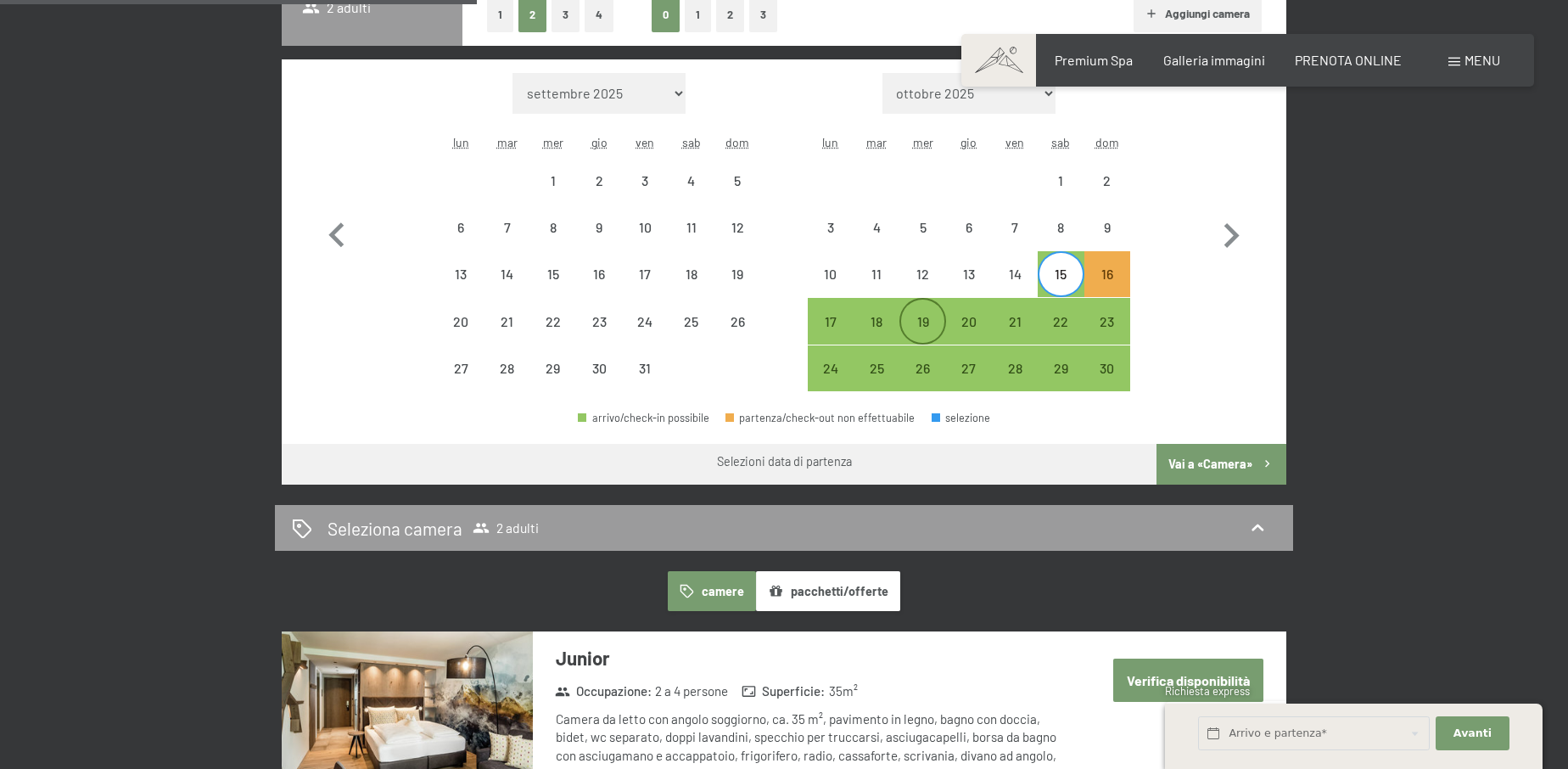
click at [923, 321] on div "19" at bounding box center [923, 336] width 42 height 42
select select "[DATE]"
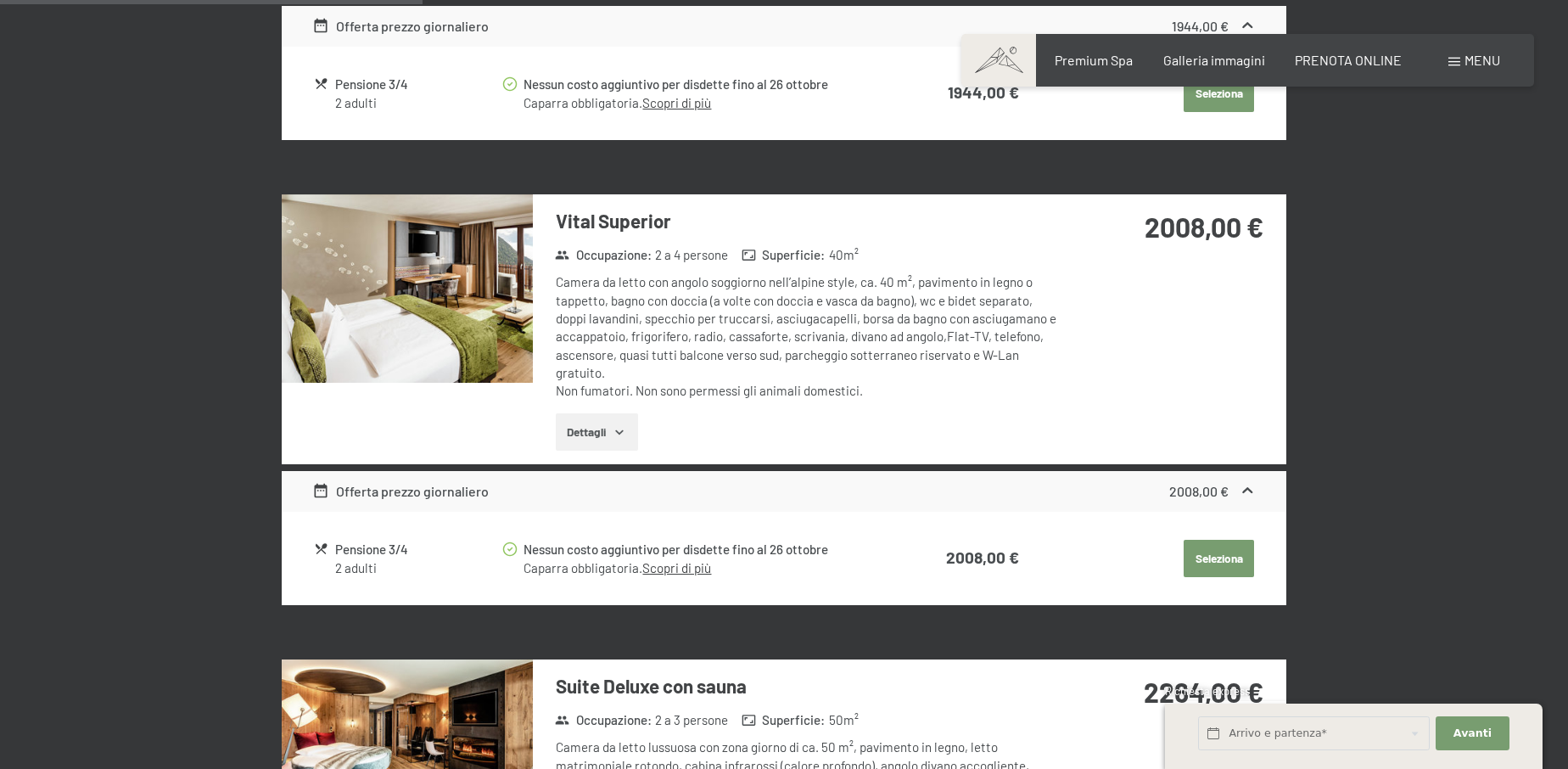
scroll to position [1039, 0]
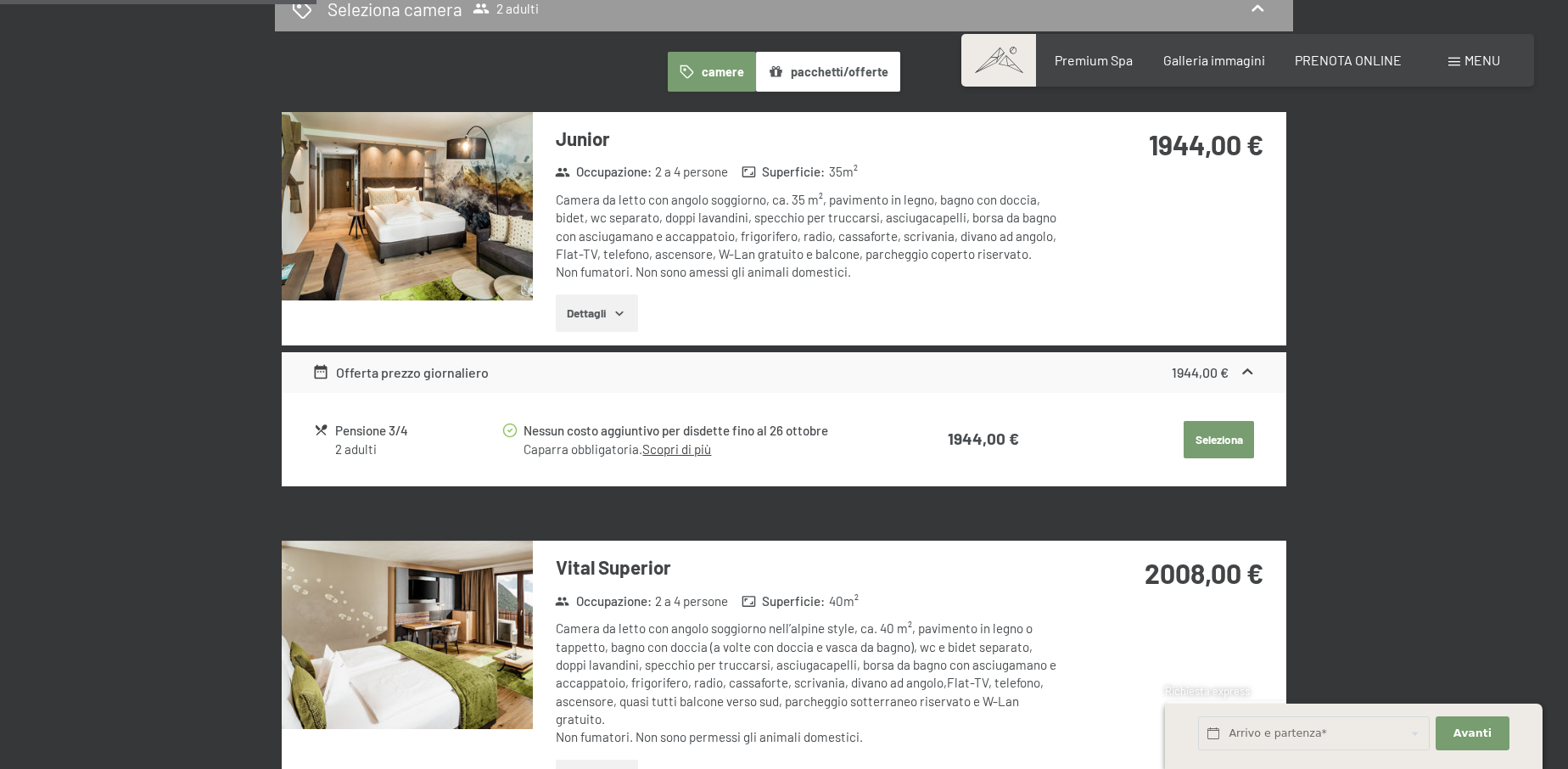
click at [629, 309] on button "Dettagli" at bounding box center [597, 313] width 83 height 37
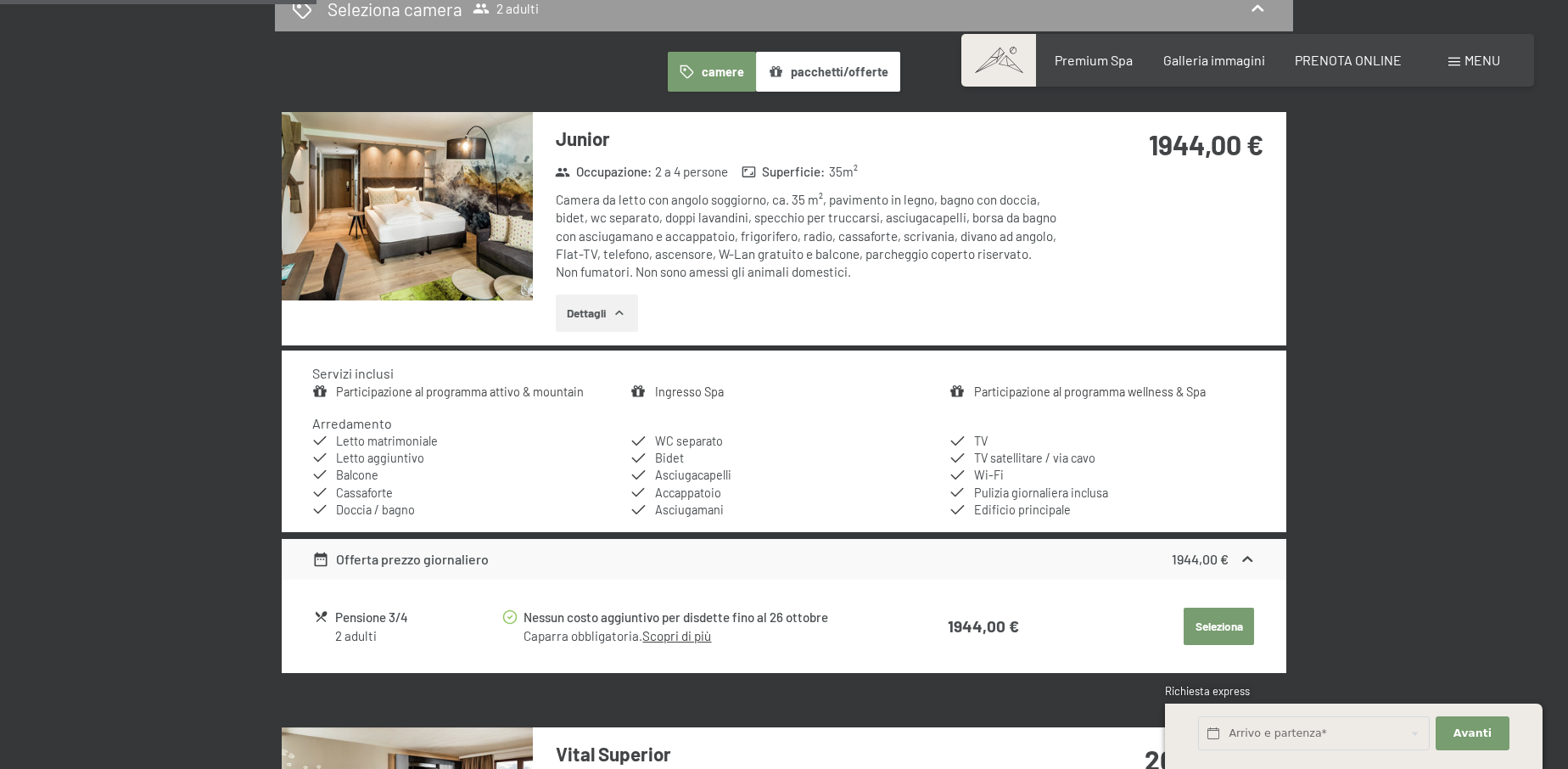
click at [676, 638] on link "Scopri di più" at bounding box center [676, 635] width 69 height 15
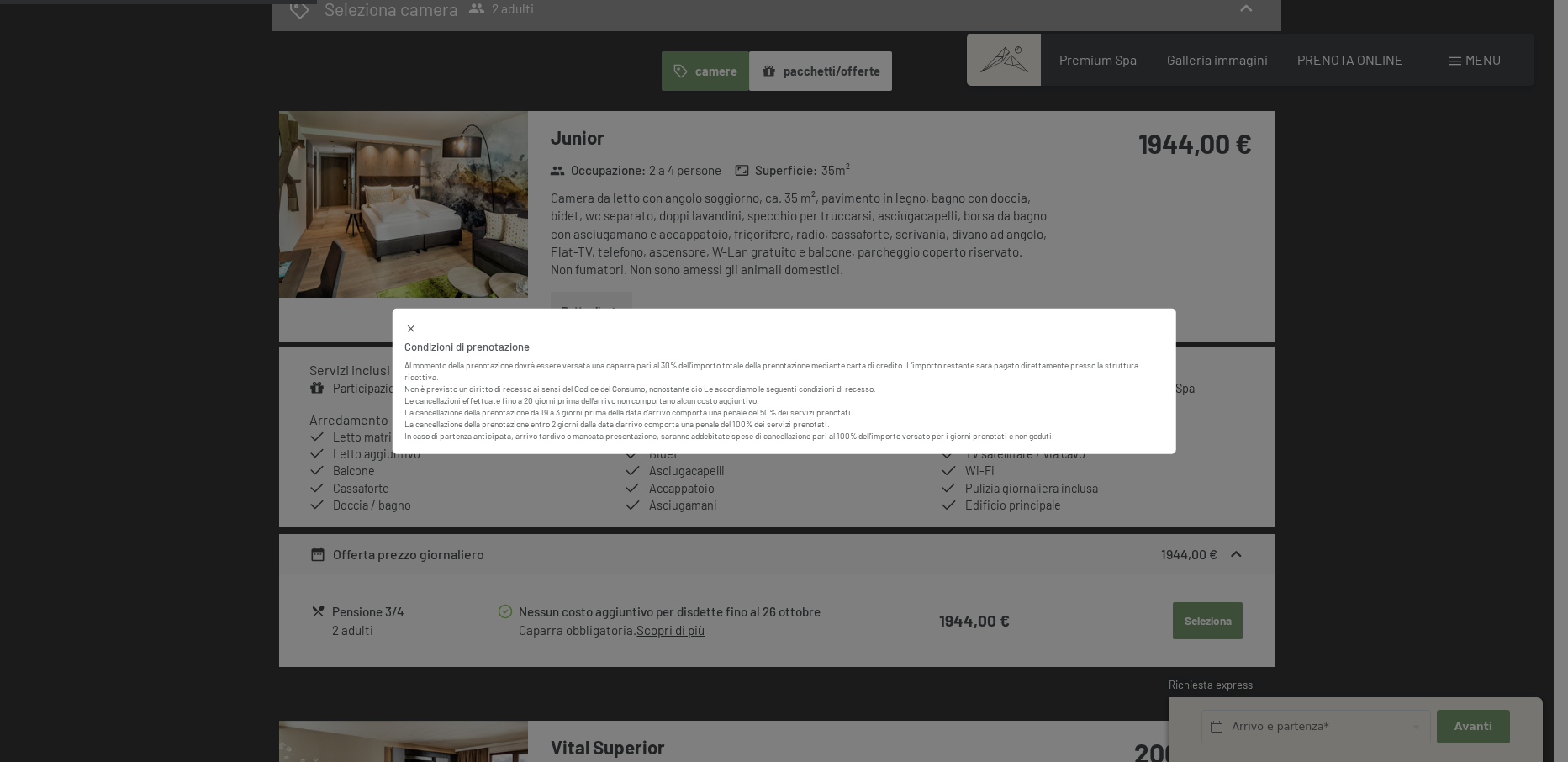
click at [405, 324] on icon at bounding box center [411, 329] width 12 height 12
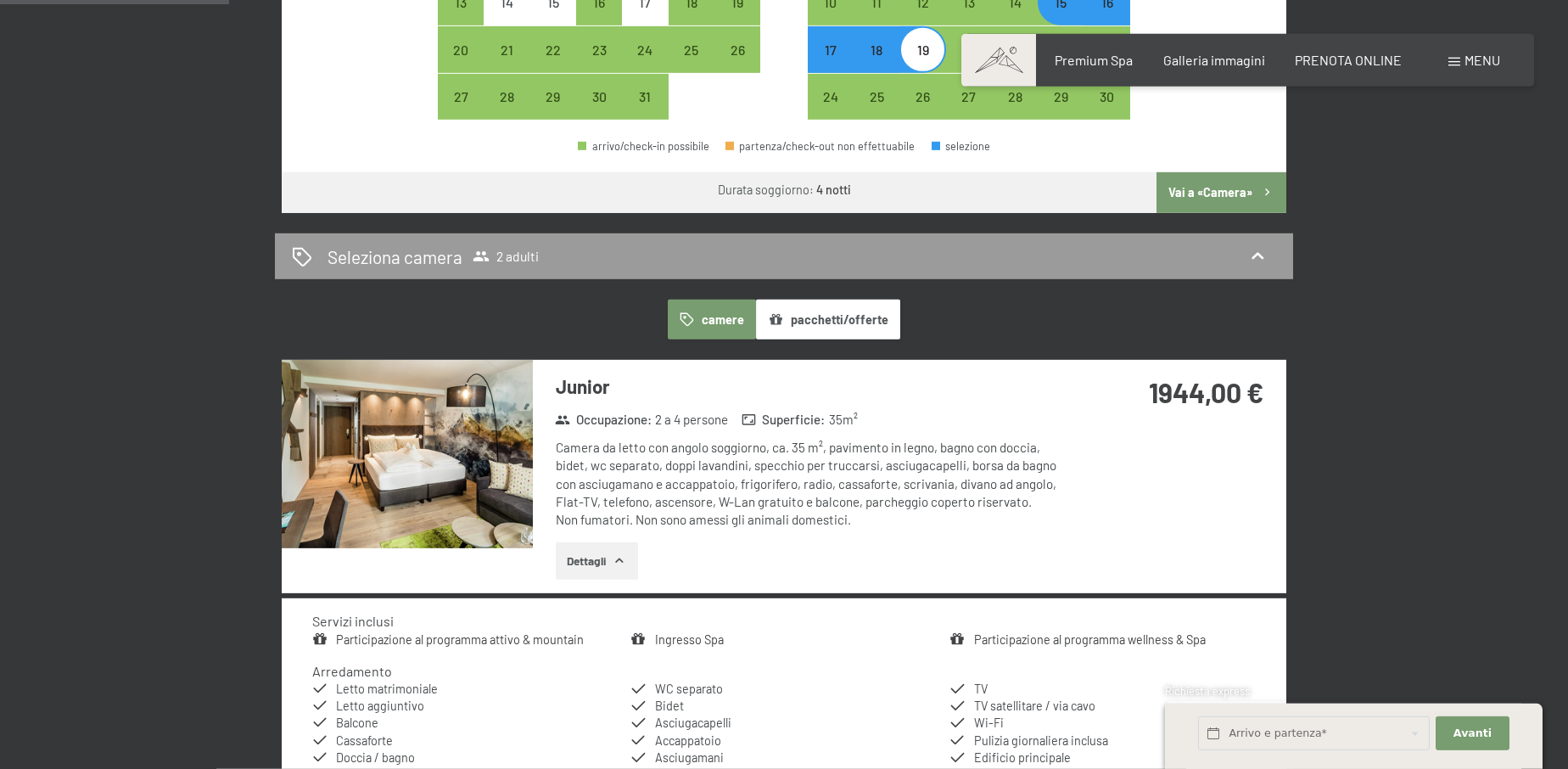
scroll to position [780, 0]
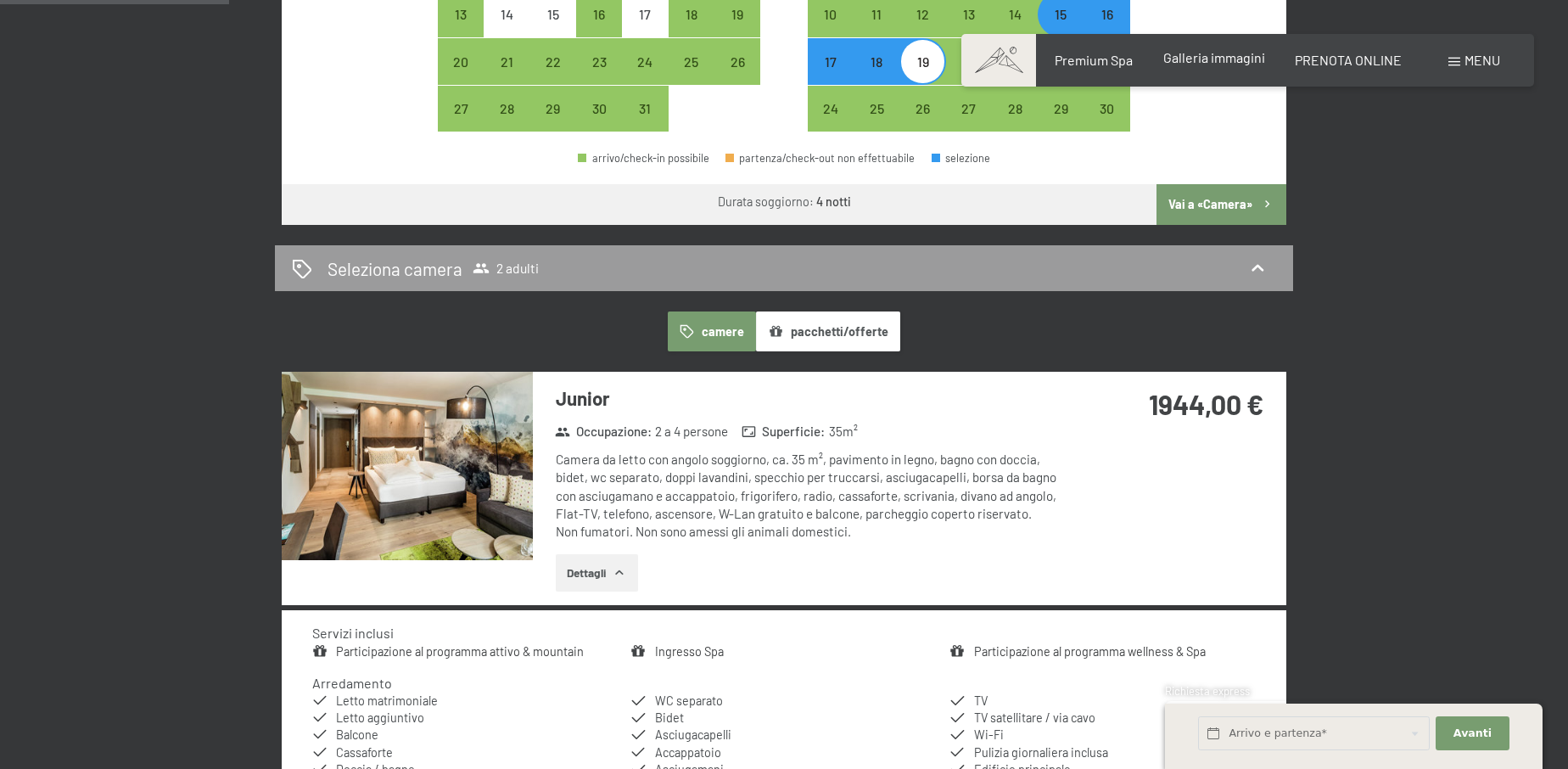
click at [1238, 62] on span "Galleria immagini" at bounding box center [1214, 57] width 102 height 16
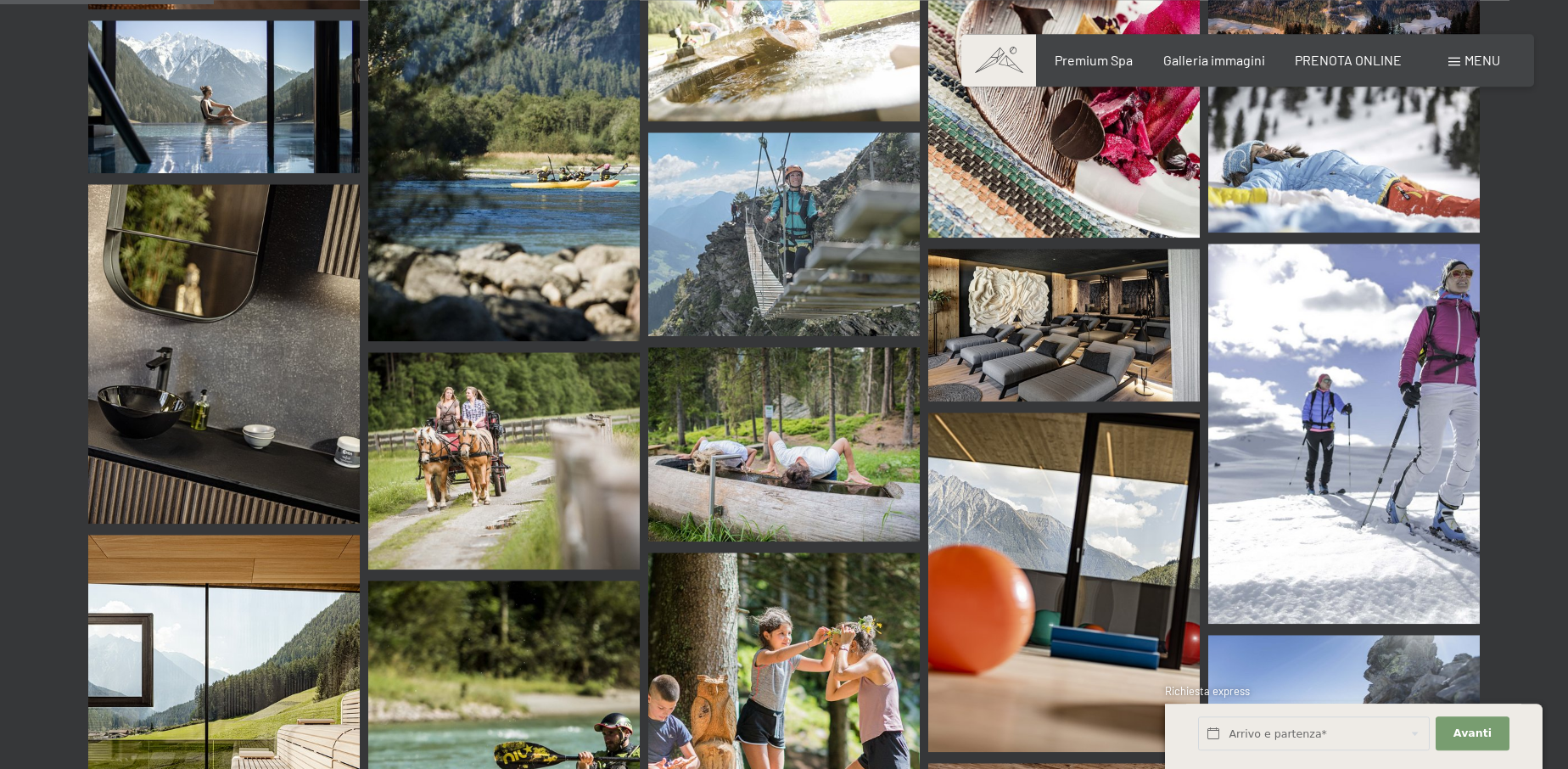
scroll to position [3290, 0]
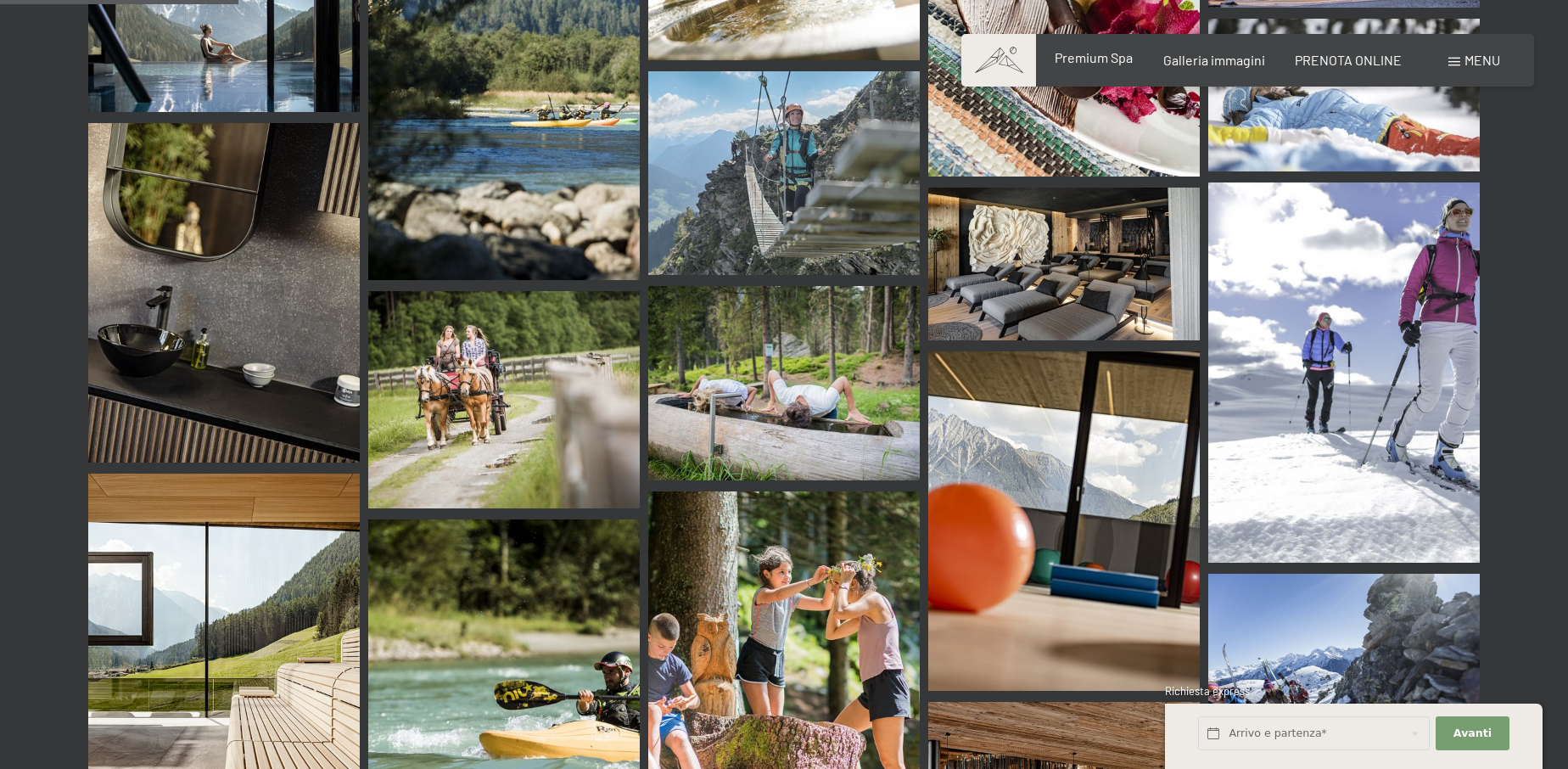
click at [1108, 56] on span "Premium Spa" at bounding box center [1093, 57] width 78 height 16
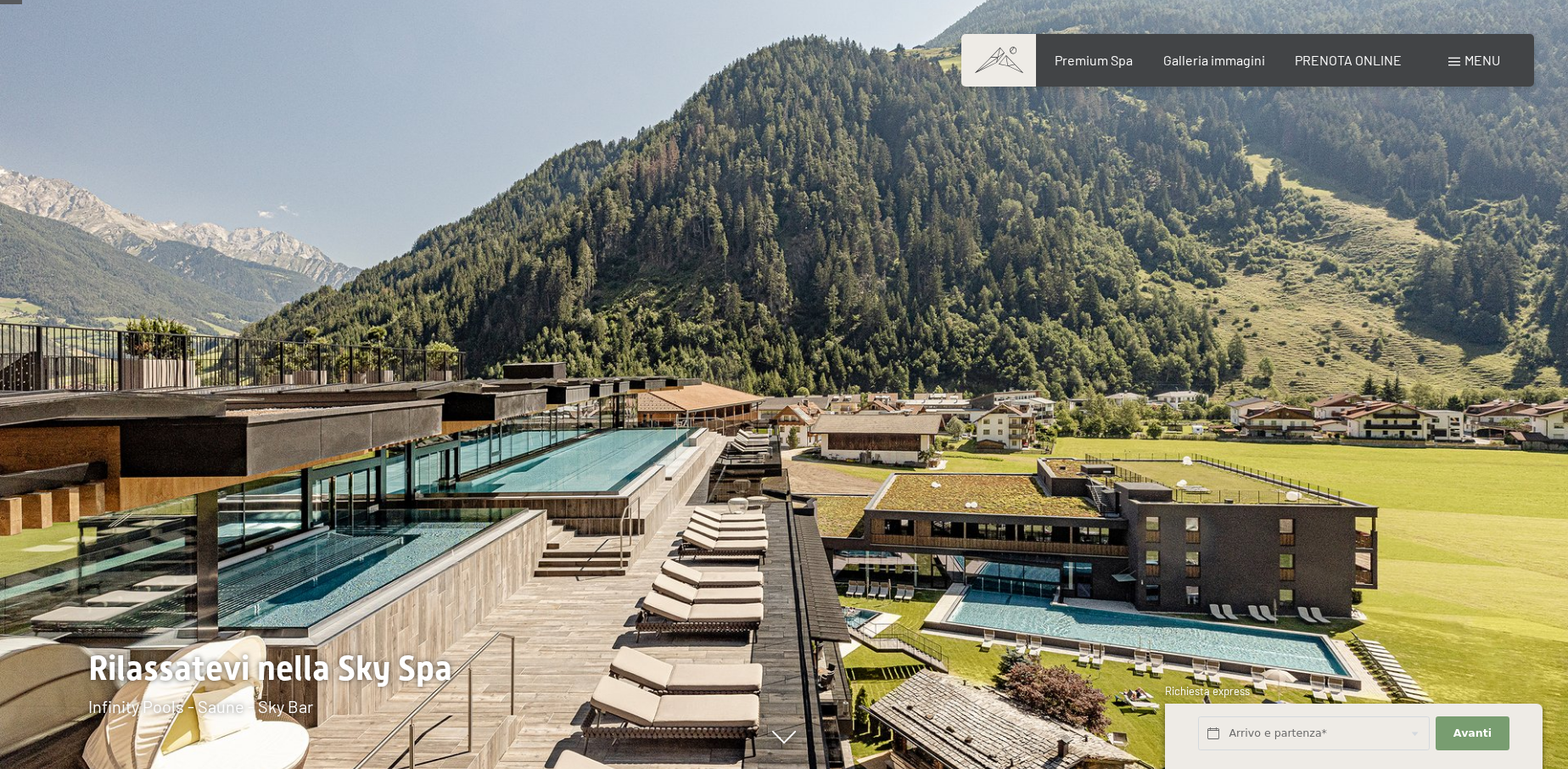
scroll to position [173, 0]
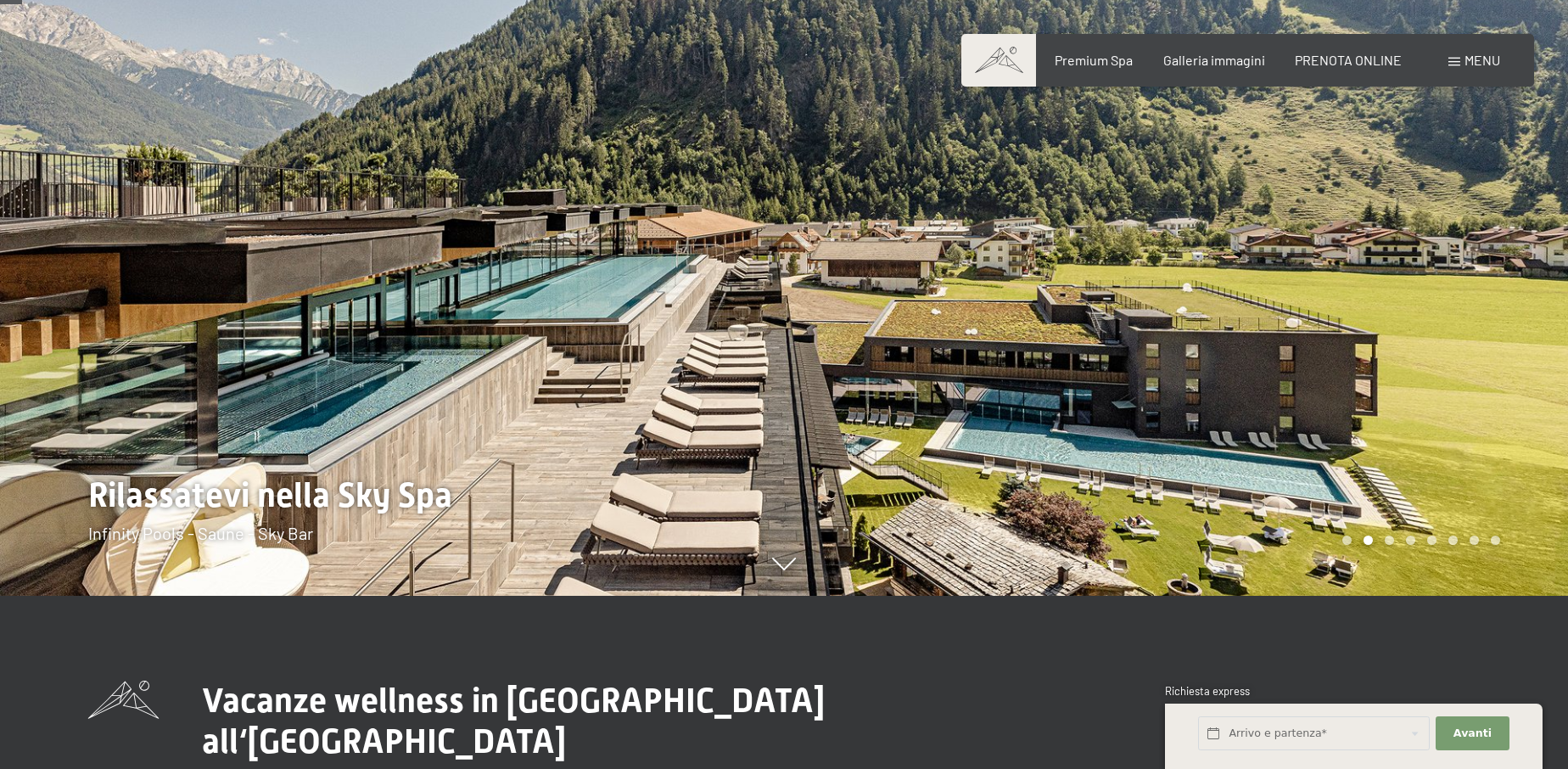
click at [1308, 135] on div at bounding box center [1175, 211] width 784 height 769
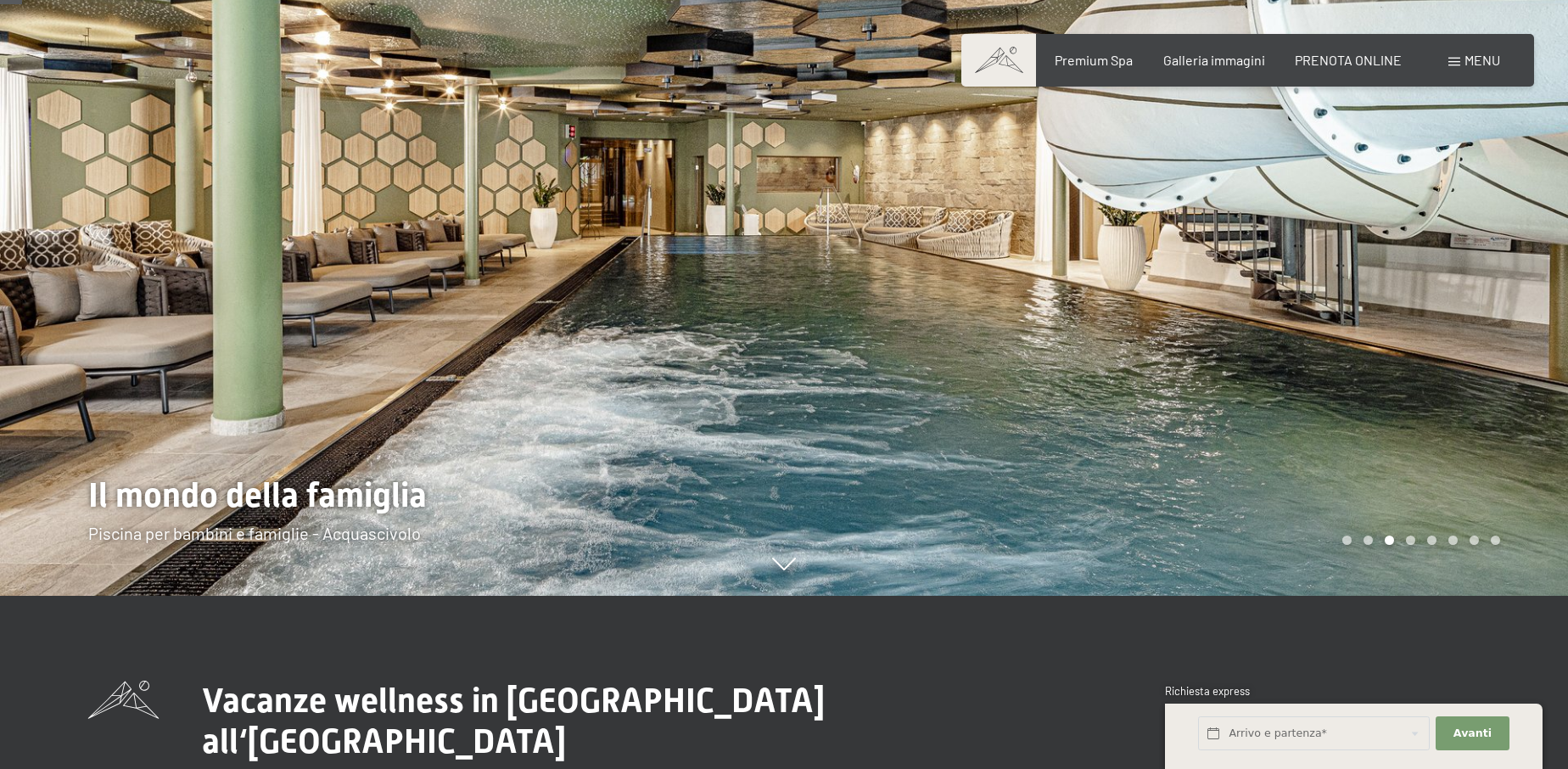
click at [1308, 135] on div at bounding box center [1175, 211] width 784 height 769
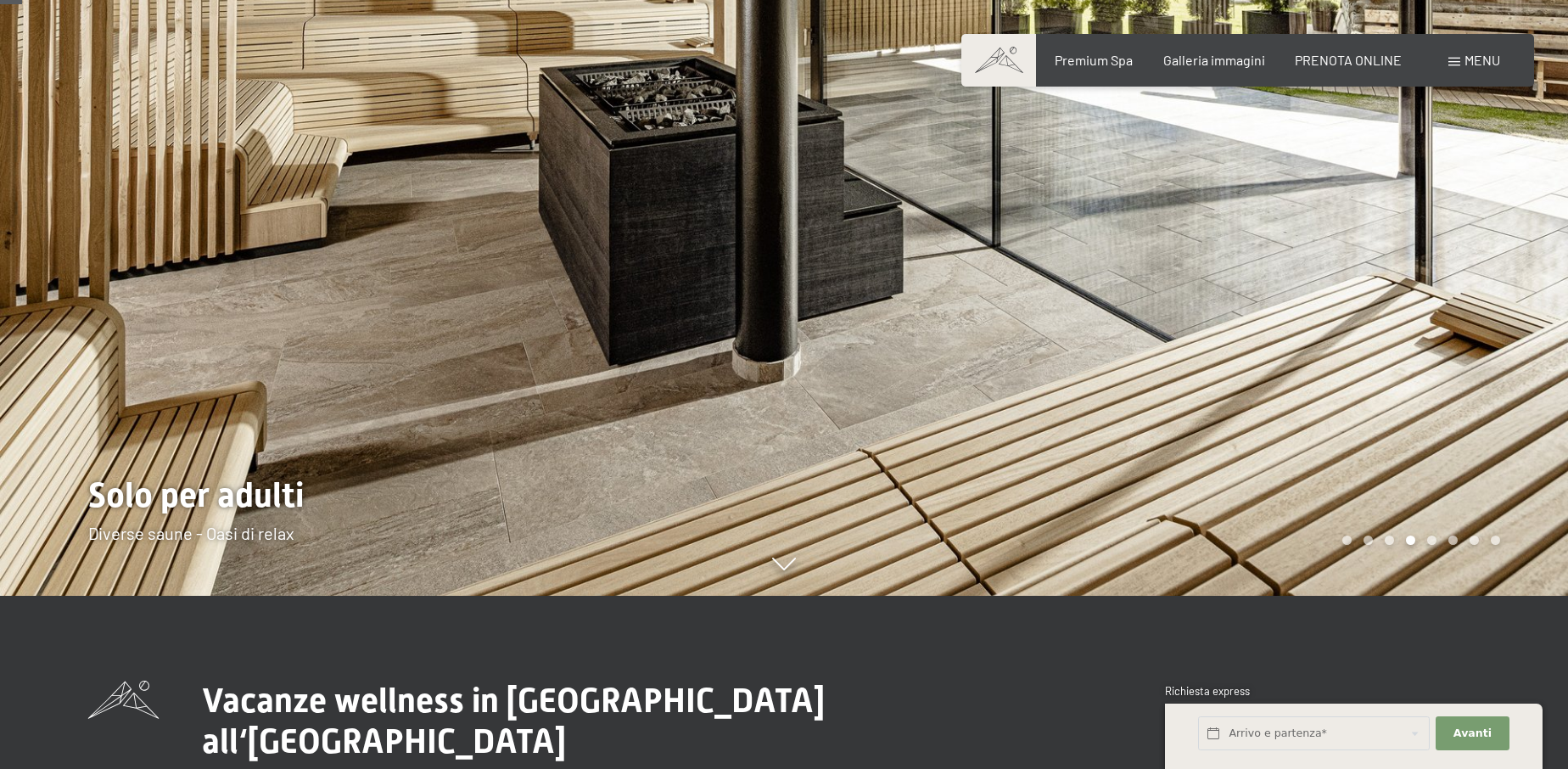
click at [1308, 135] on div at bounding box center [1175, 211] width 784 height 769
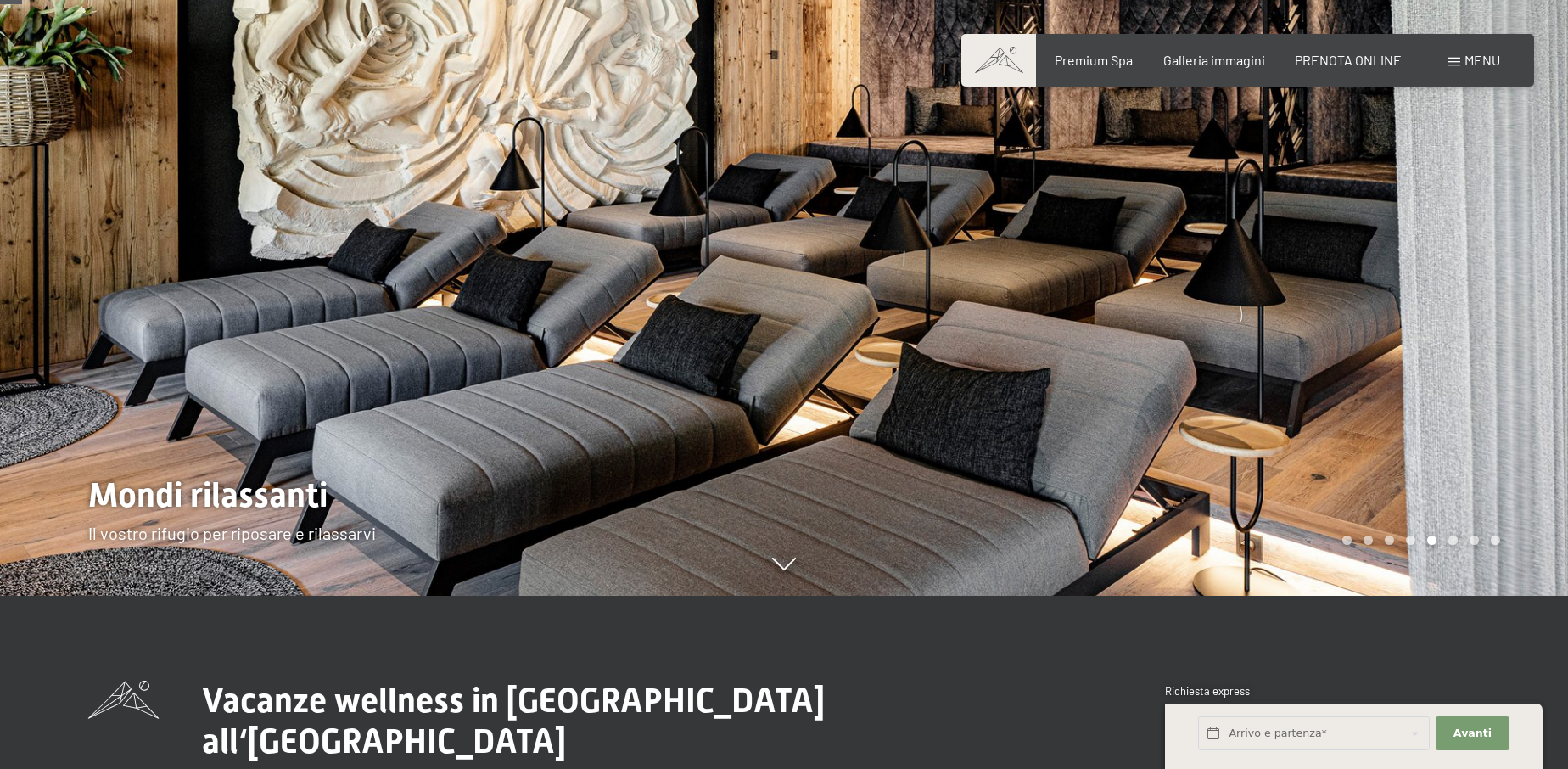
click at [1308, 135] on div at bounding box center [1175, 211] width 784 height 769
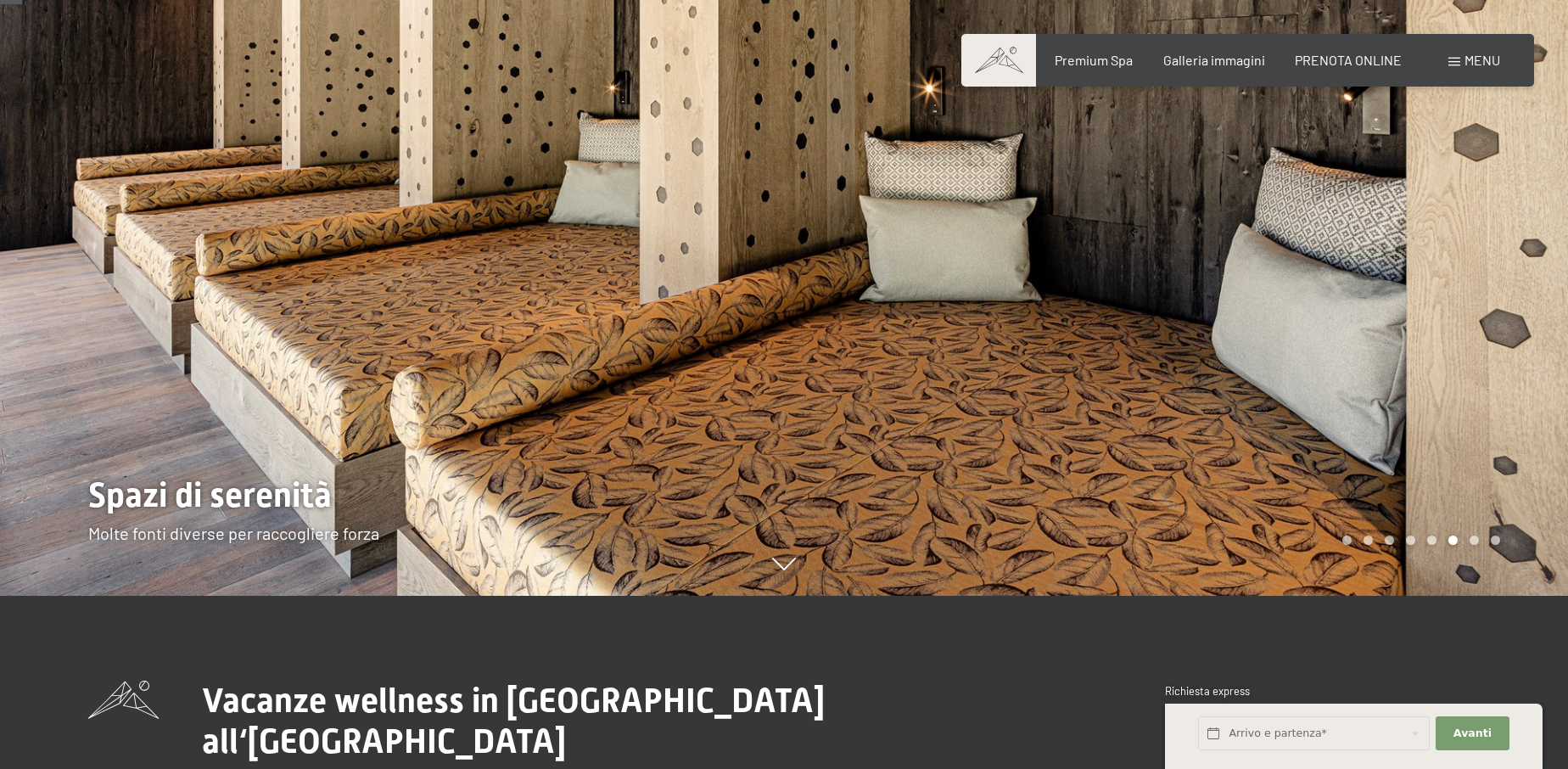
click at [1308, 135] on div at bounding box center [1175, 211] width 784 height 769
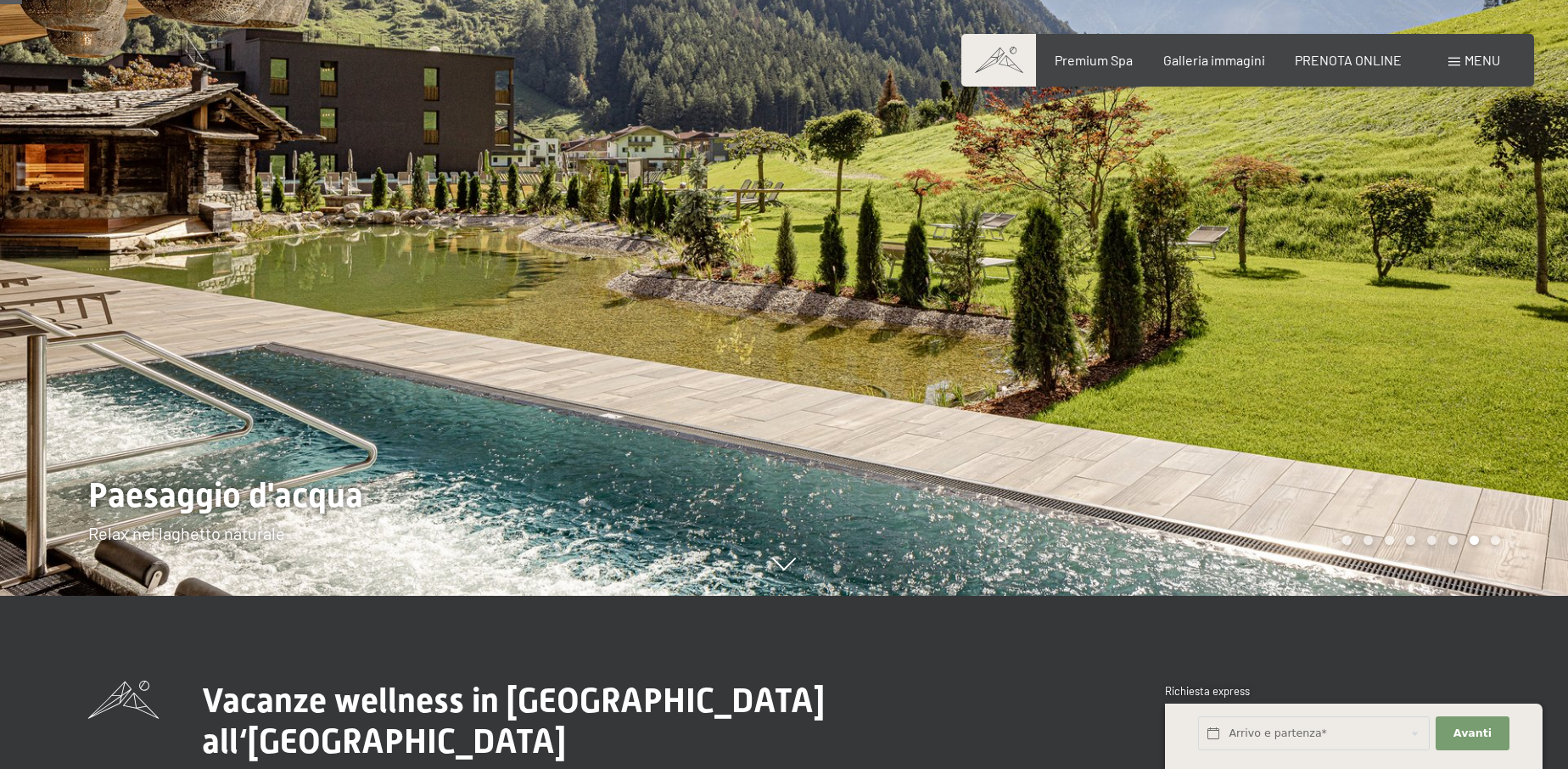
click at [1308, 135] on div at bounding box center [1175, 211] width 784 height 769
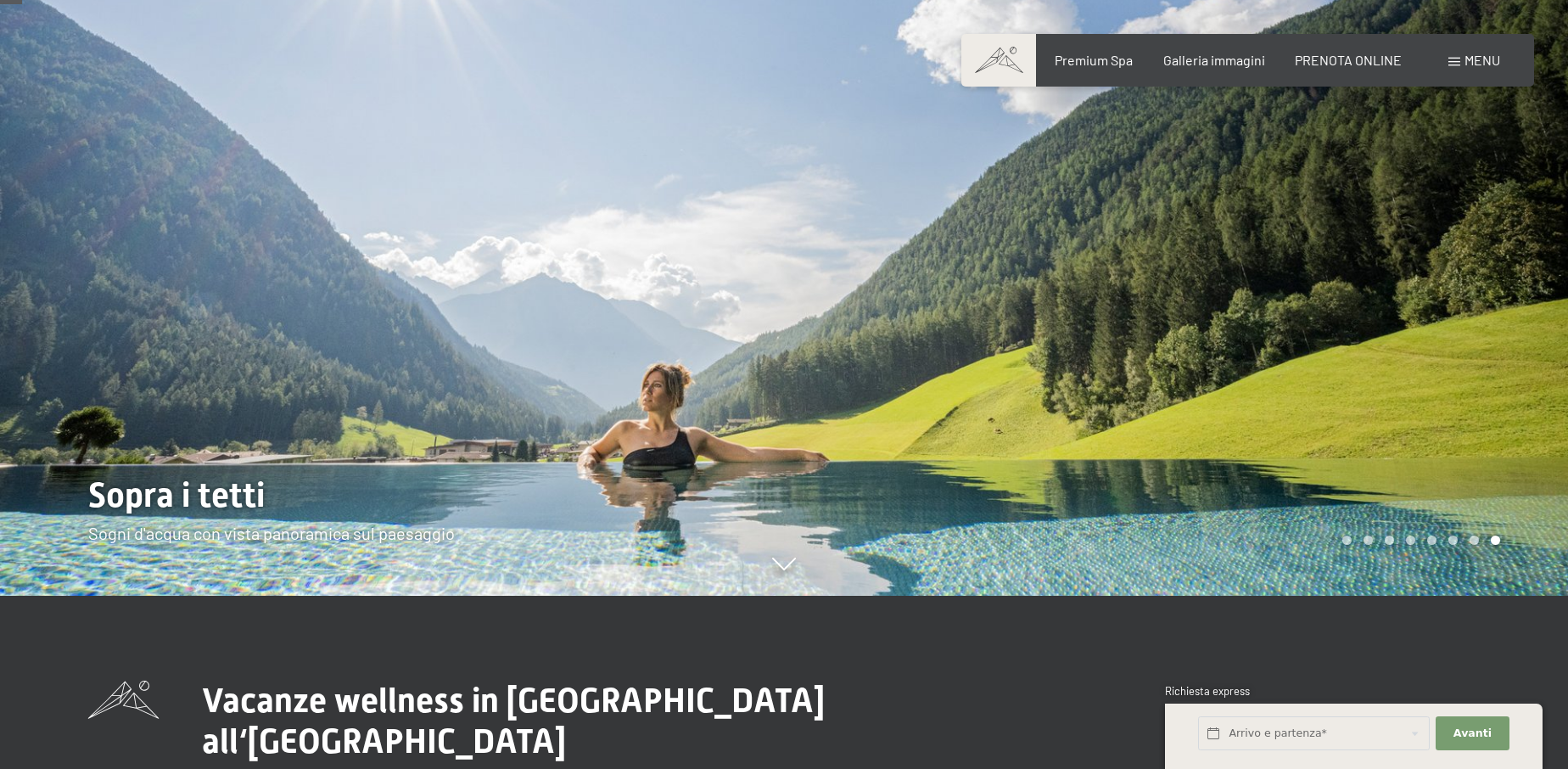
click at [1308, 135] on div at bounding box center [1175, 211] width 784 height 769
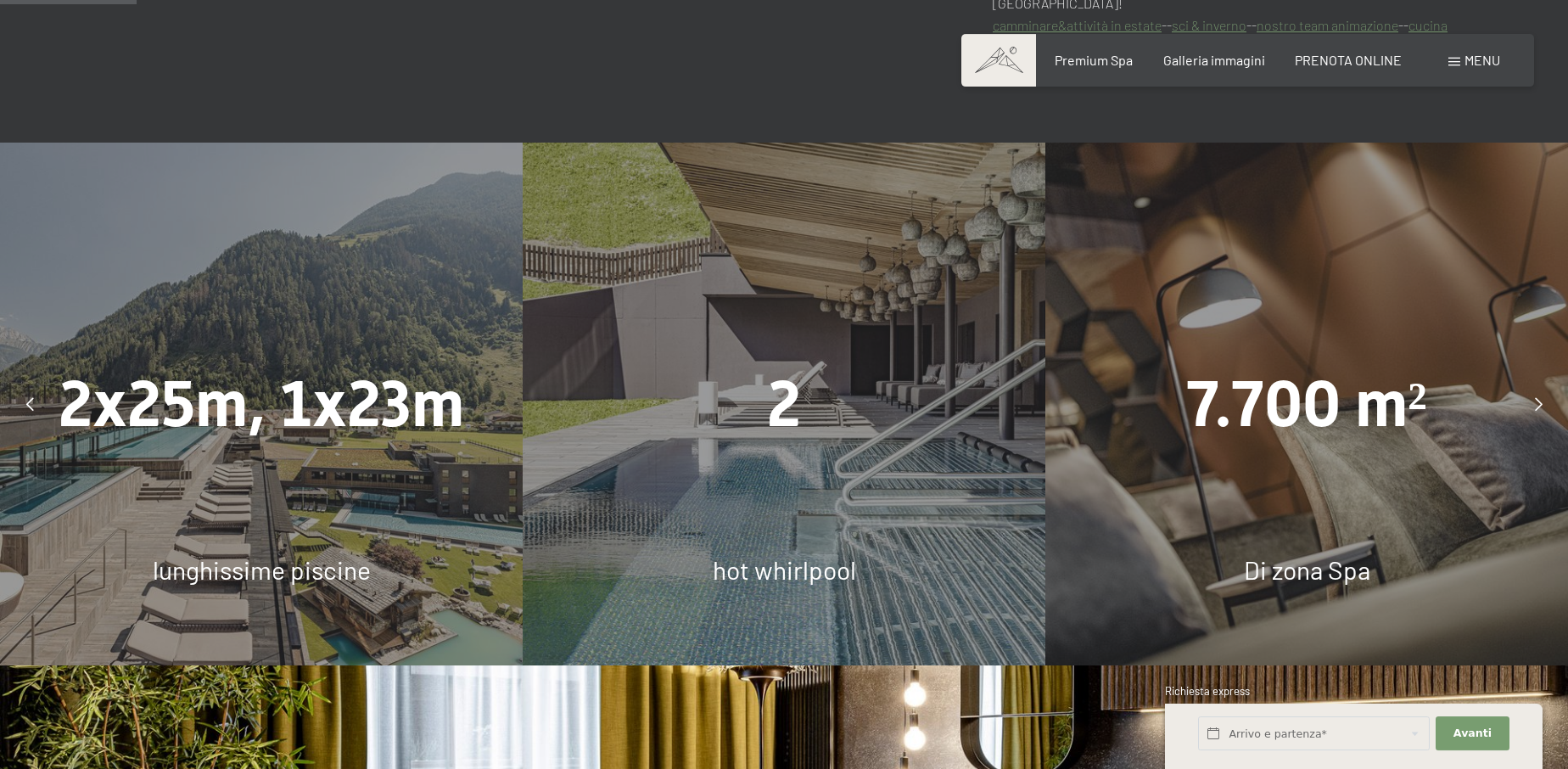
scroll to position [1299, 0]
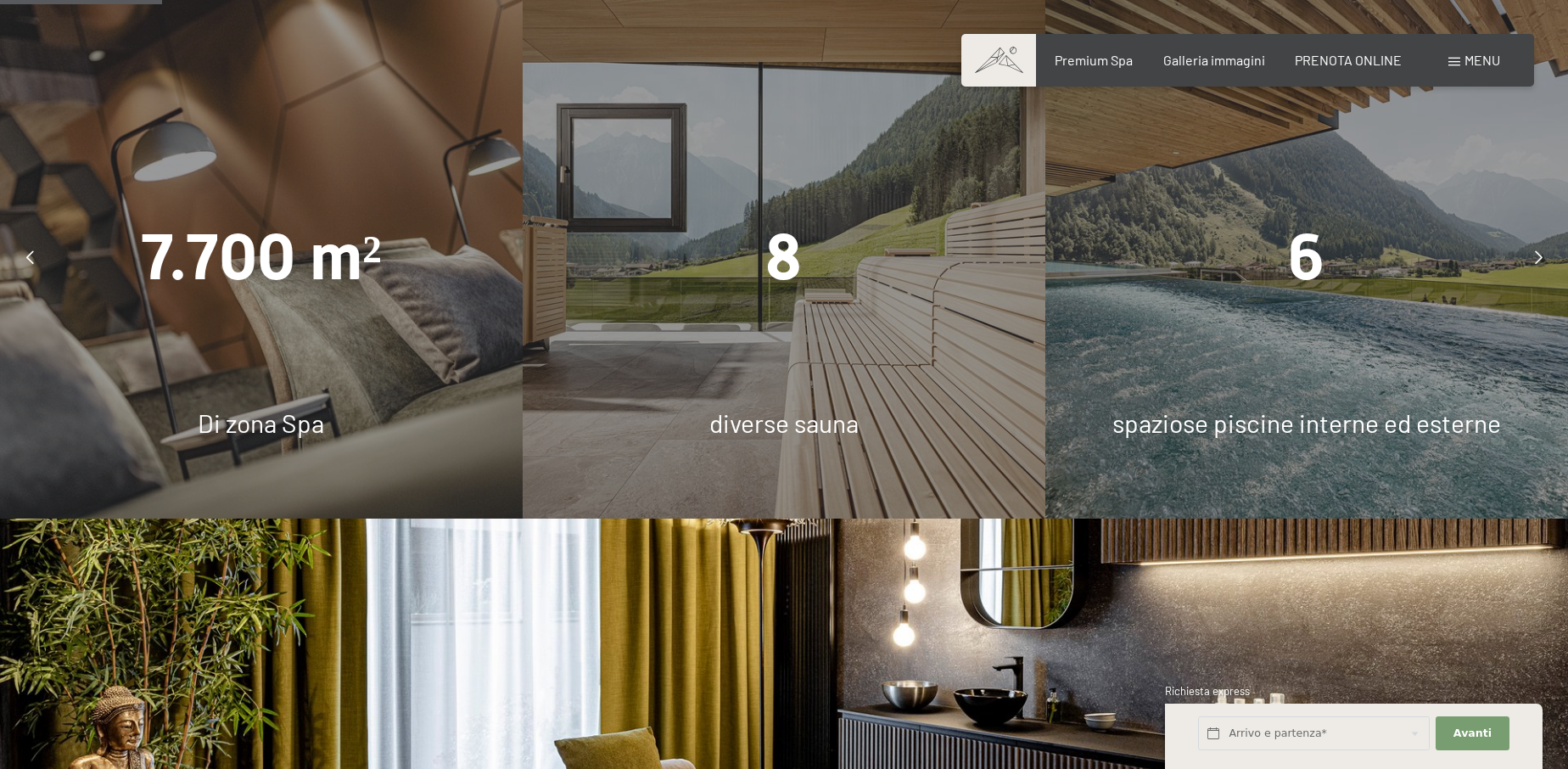
click at [1531, 239] on div at bounding box center [1538, 257] width 42 height 42
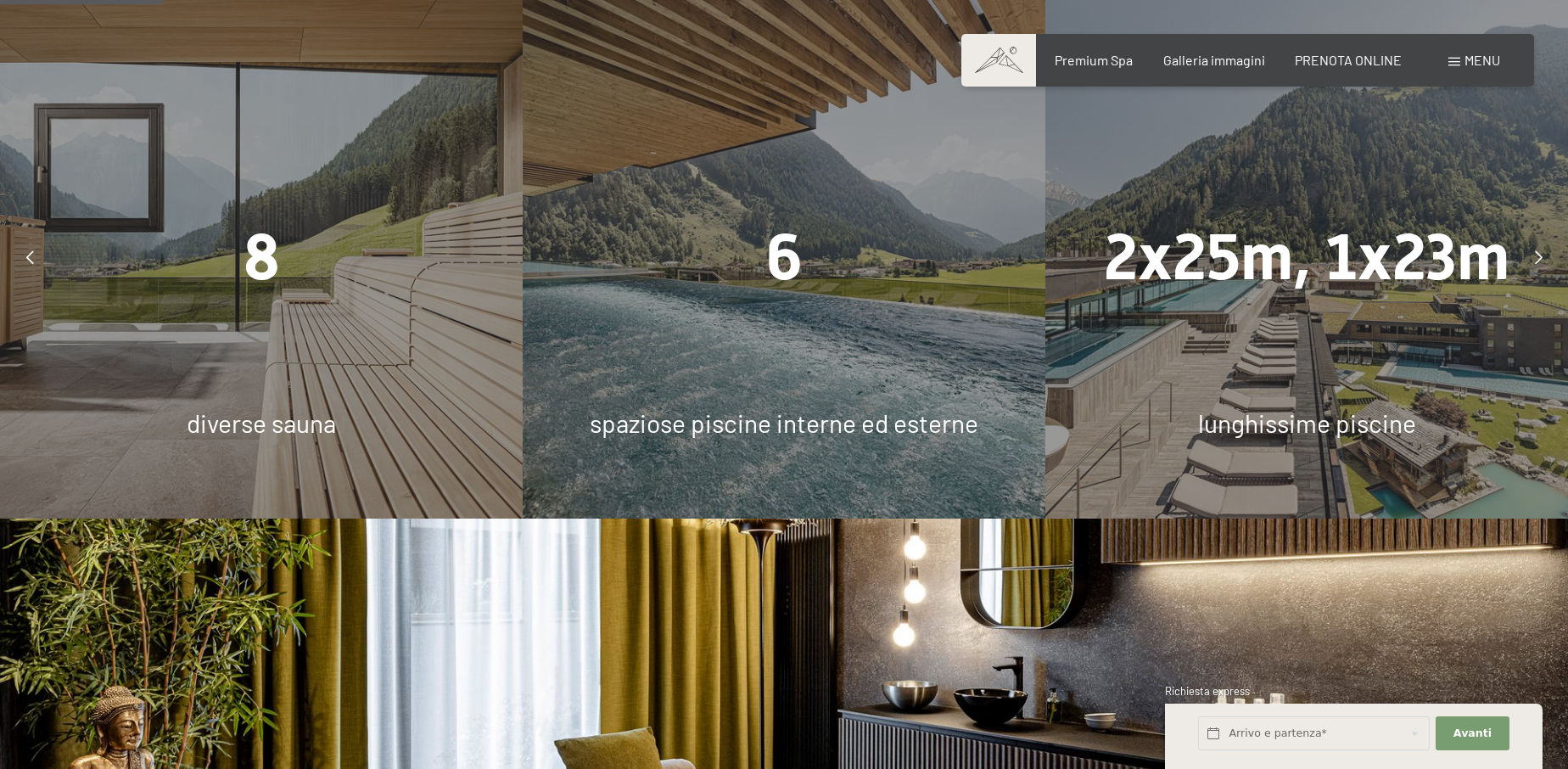
click at [684, 323] on div "6 spaziose piscine interne ed esterne" at bounding box center [784, 257] width 522 height 523
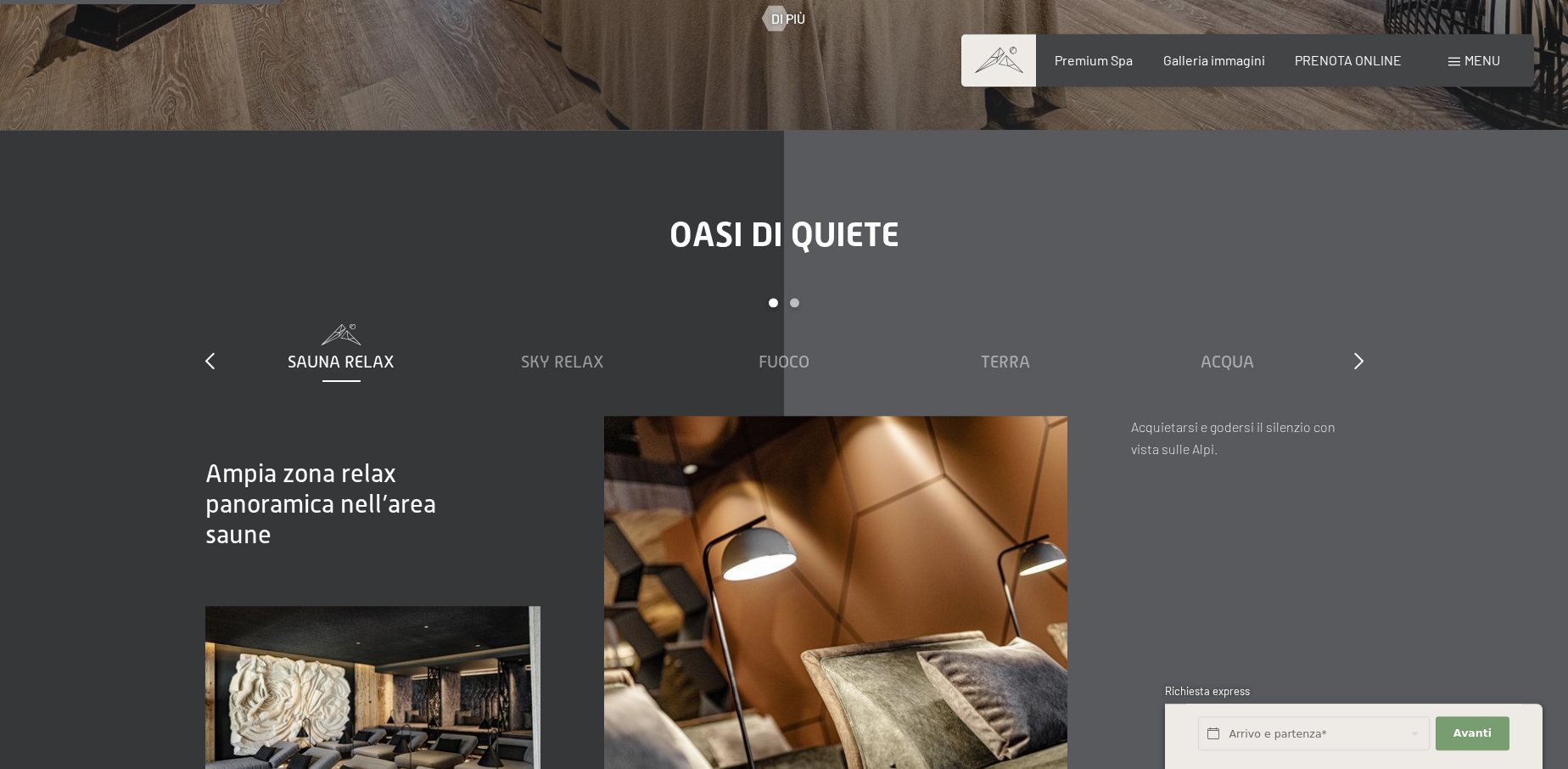
scroll to position [2511, 0]
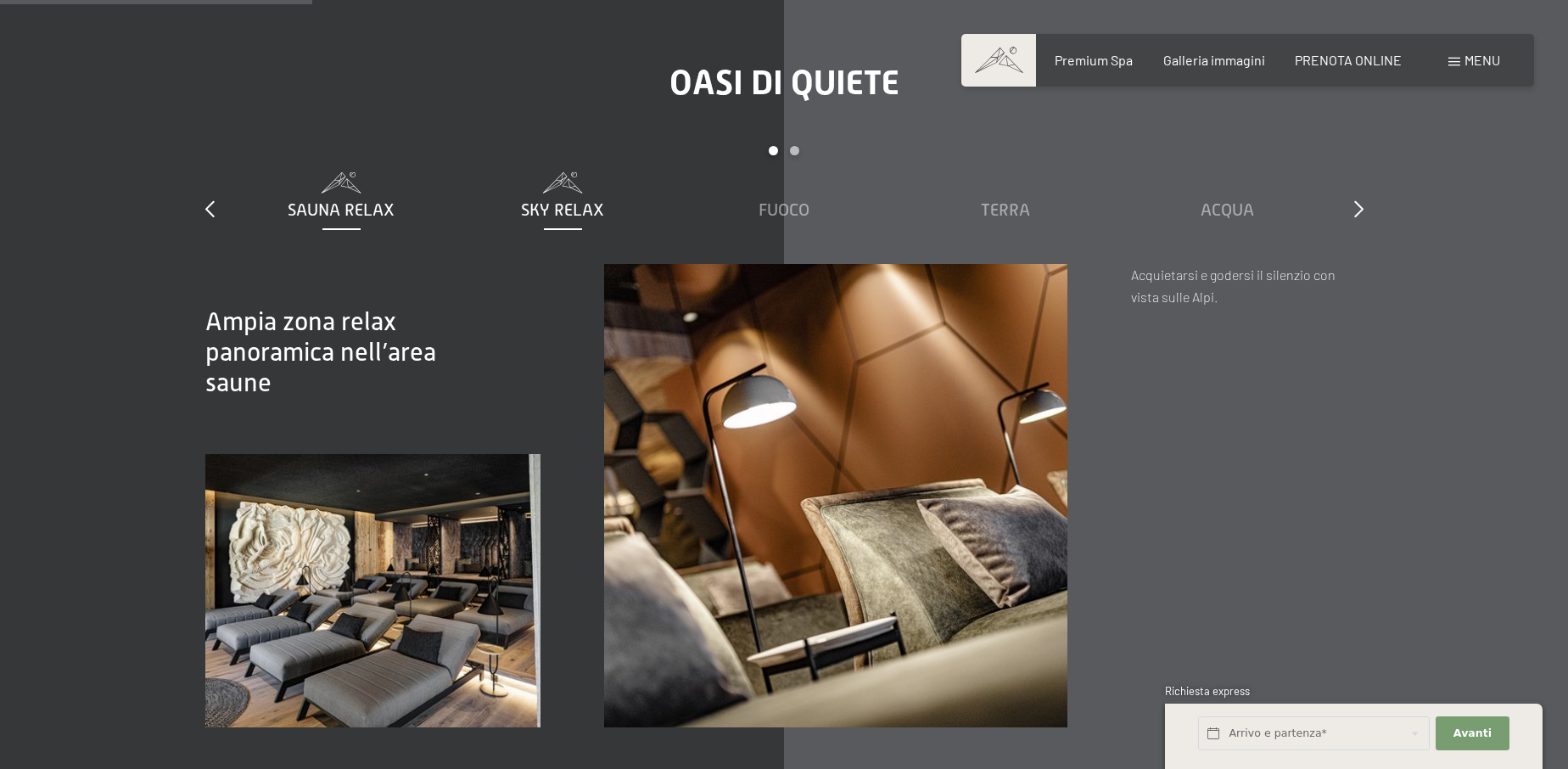
click at [565, 201] on span "Sky Relax" at bounding box center [562, 209] width 84 height 18
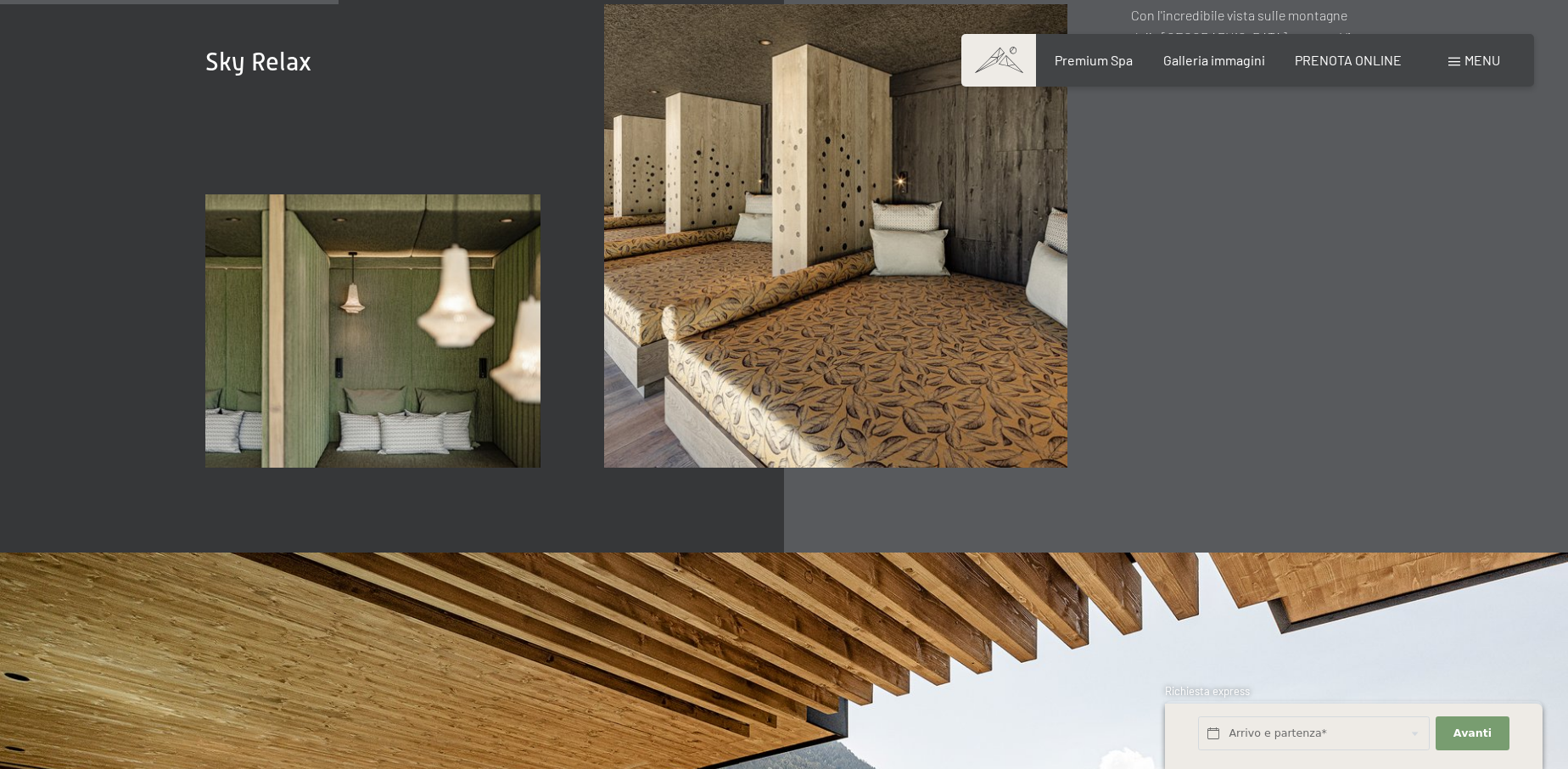
scroll to position [2424, 0]
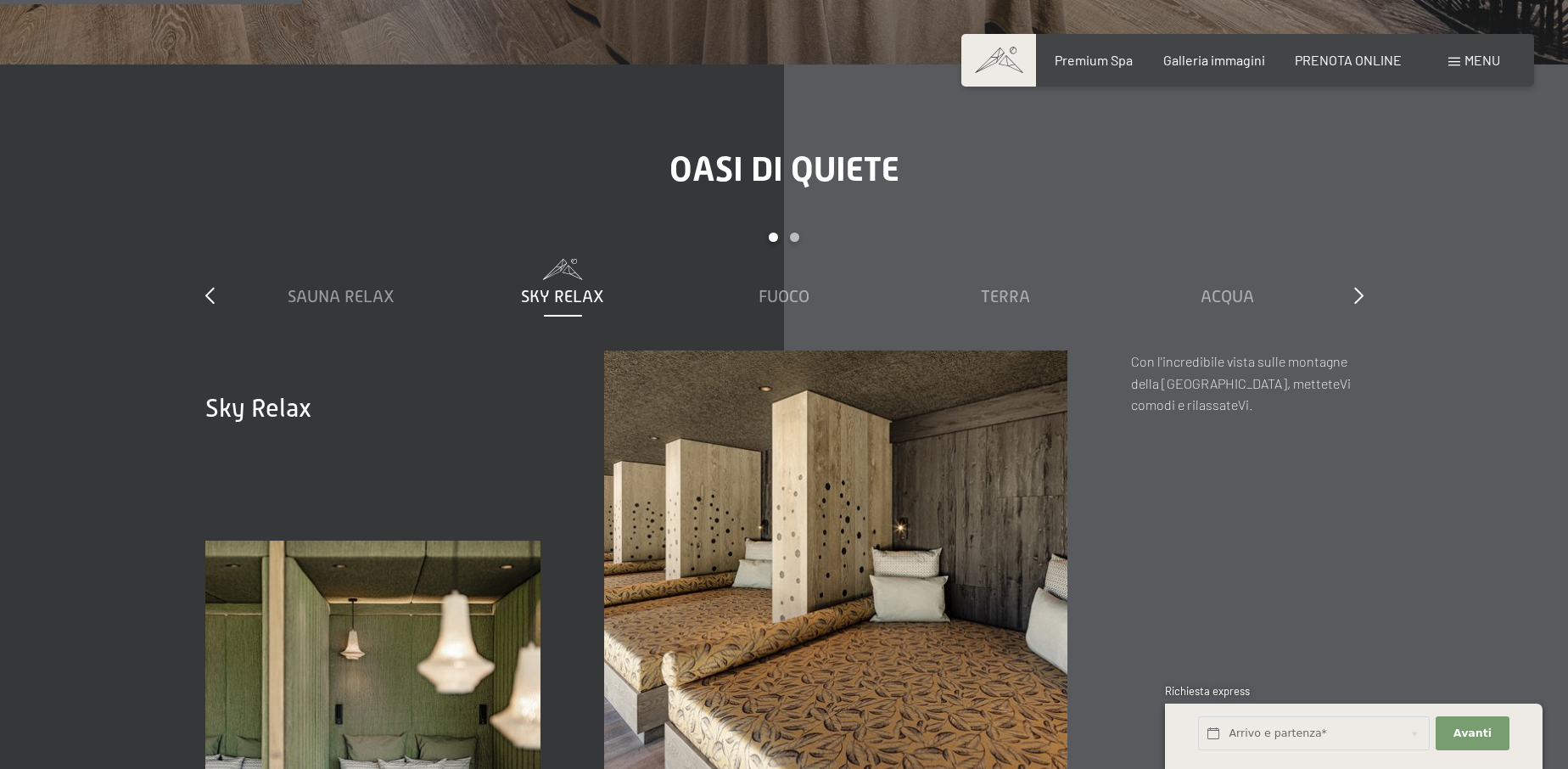
click at [1365, 276] on div "Oasi di quiete slide 1 to 5 of 7 Sauna relax Sky Relax Fuoco Terra Acqua Aria S…" at bounding box center [784, 481] width 1286 height 664
click at [1345, 274] on div "slide 1 to 5 of 7 Sauna relax Sky Relax Fuoco Terra Acqua Aria Settimo Cielo" at bounding box center [784, 291] width 1158 height 118
click at [1356, 287] on icon at bounding box center [1359, 295] width 10 height 17
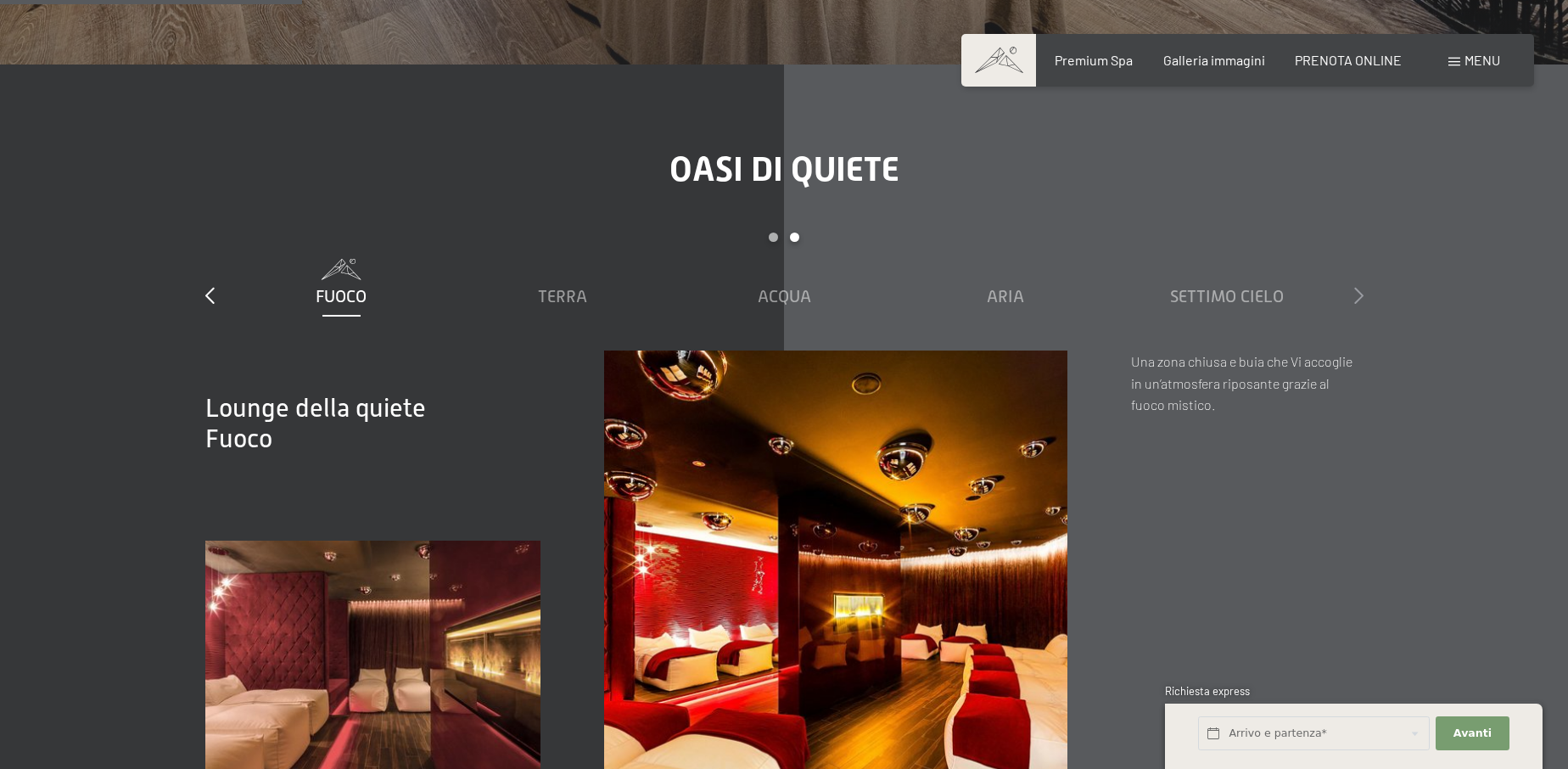
click at [1356, 287] on icon at bounding box center [1359, 295] width 10 height 17
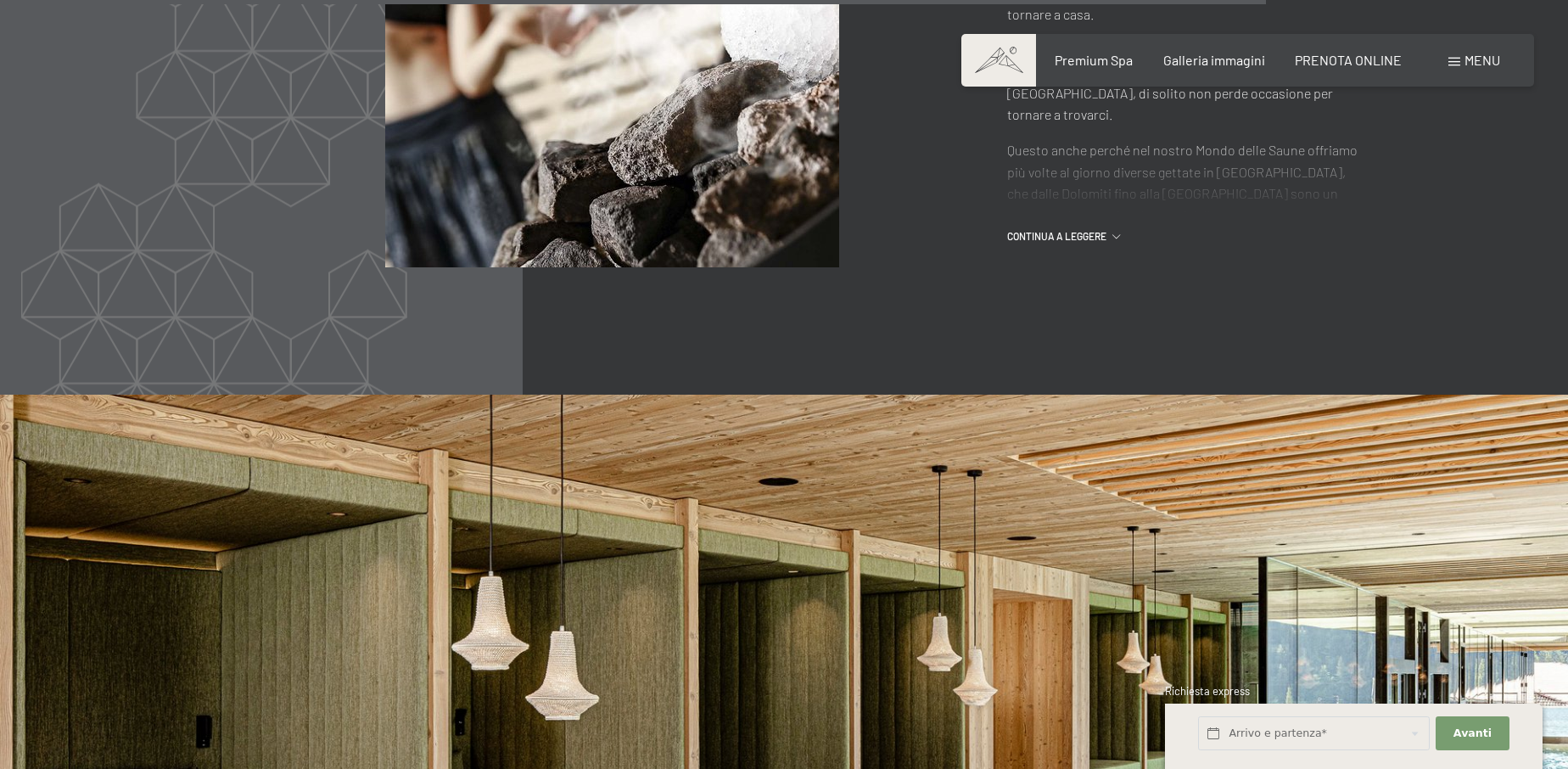
scroll to position [8420, 0]
